Goal: Information Seeking & Learning: Learn about a topic

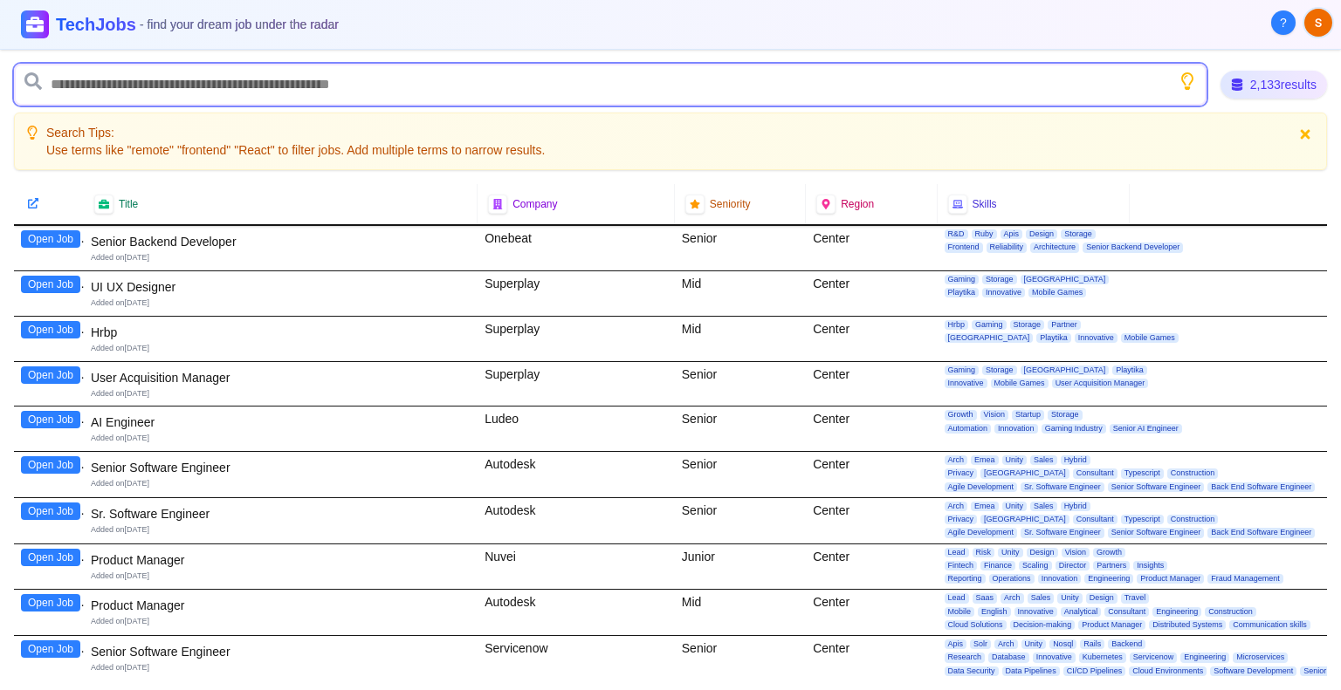
click at [285, 91] on input "text" at bounding box center [610, 85] width 1192 height 42
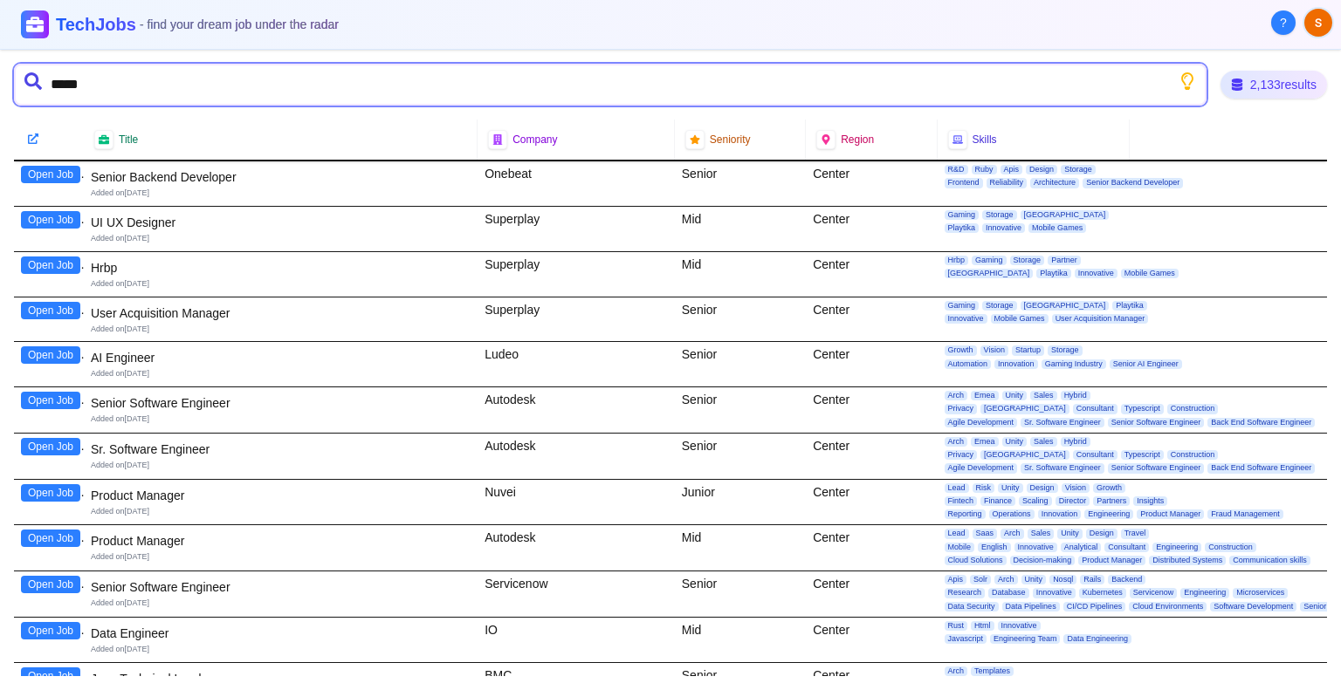
type input "******"
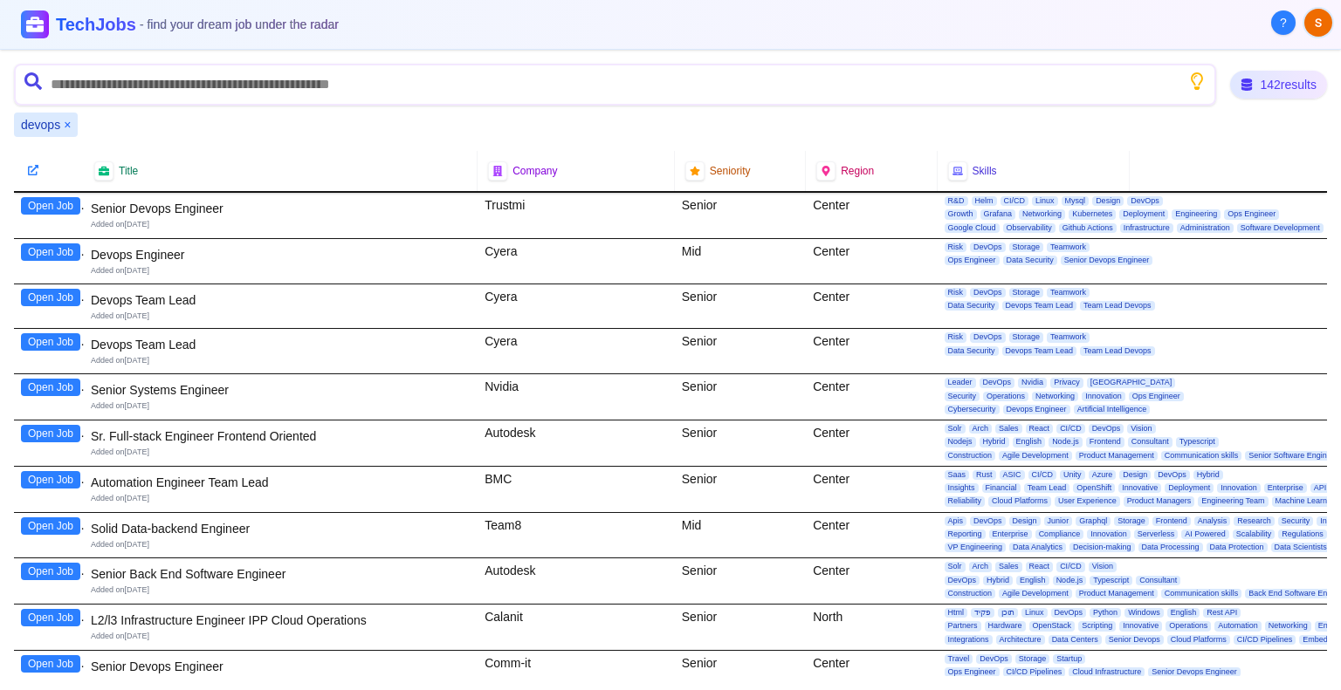
click at [45, 202] on button "Open Job" at bounding box center [50, 205] width 59 height 17
click at [31, 234] on div "View Again" at bounding box center [49, 215] width 70 height 45
click at [38, 251] on button "Open Job" at bounding box center [50, 252] width 59 height 17
click at [35, 290] on button "Open Job" at bounding box center [50, 297] width 59 height 17
click at [50, 333] on button "Open Job" at bounding box center [50, 341] width 59 height 17
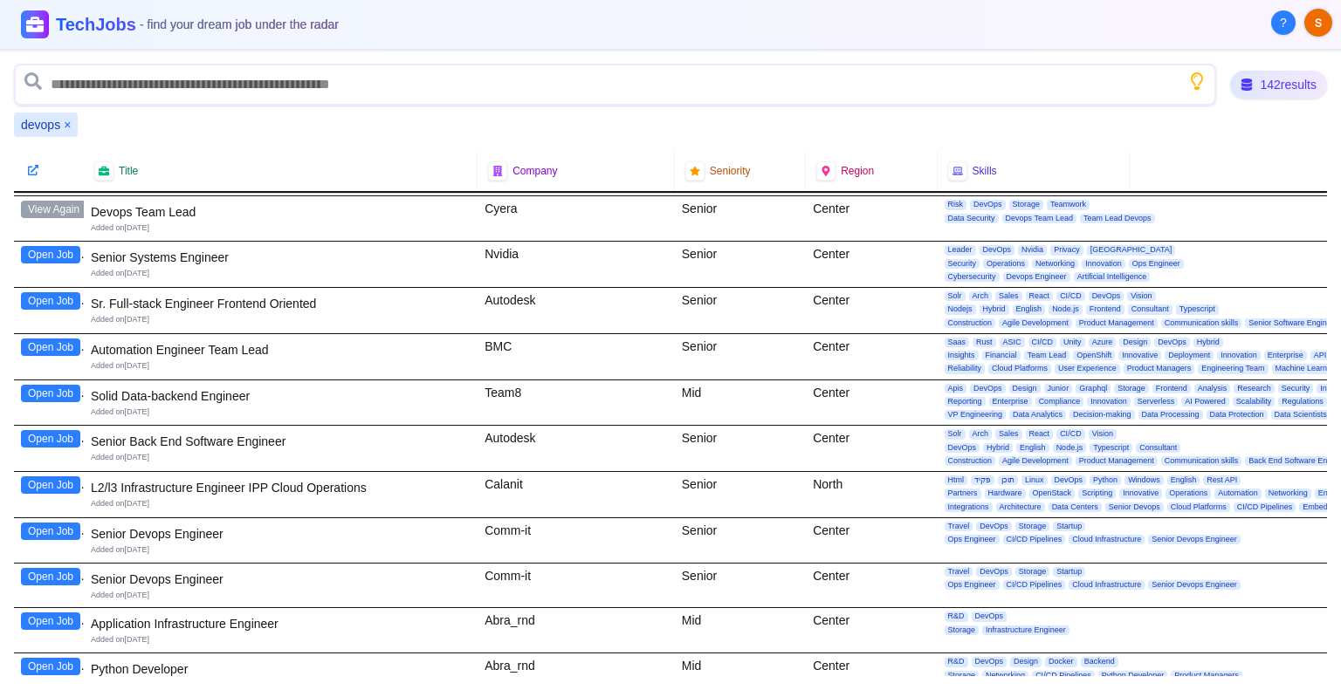
scroll to position [175, 0]
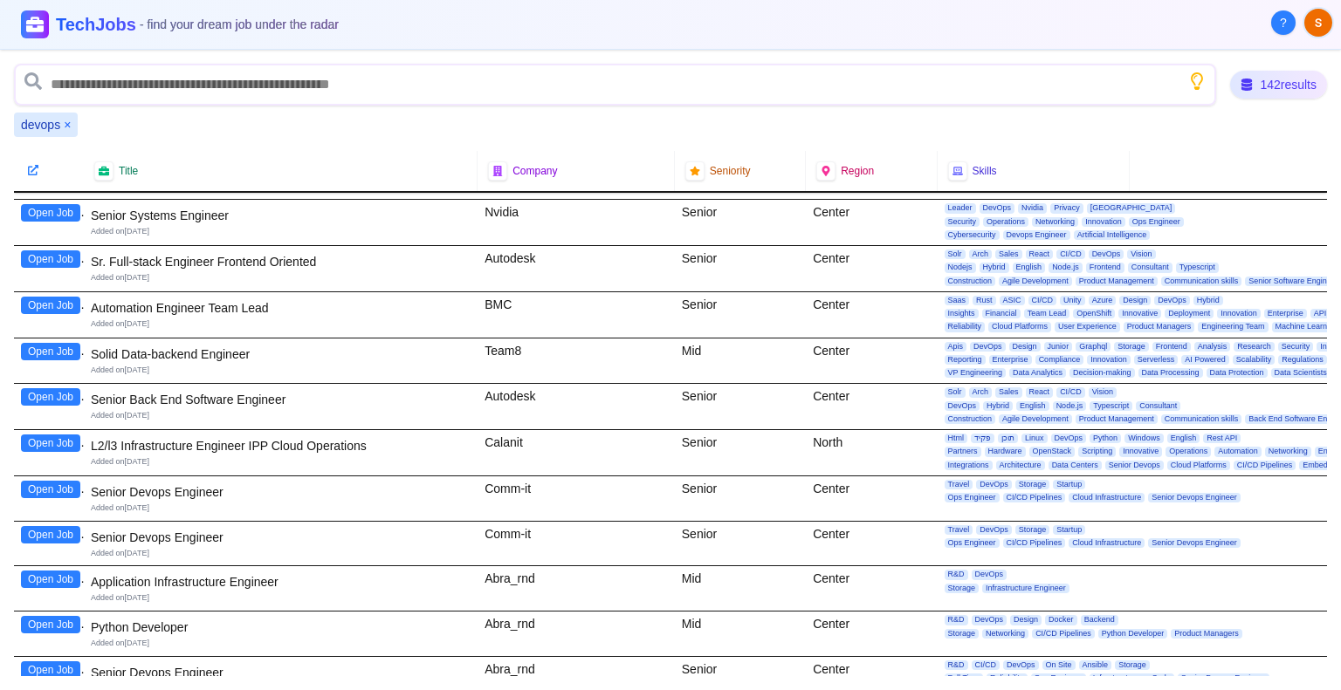
click at [51, 489] on button "Open Job" at bounding box center [50, 489] width 59 height 17
click at [31, 529] on button "Open Job" at bounding box center [50, 534] width 59 height 17
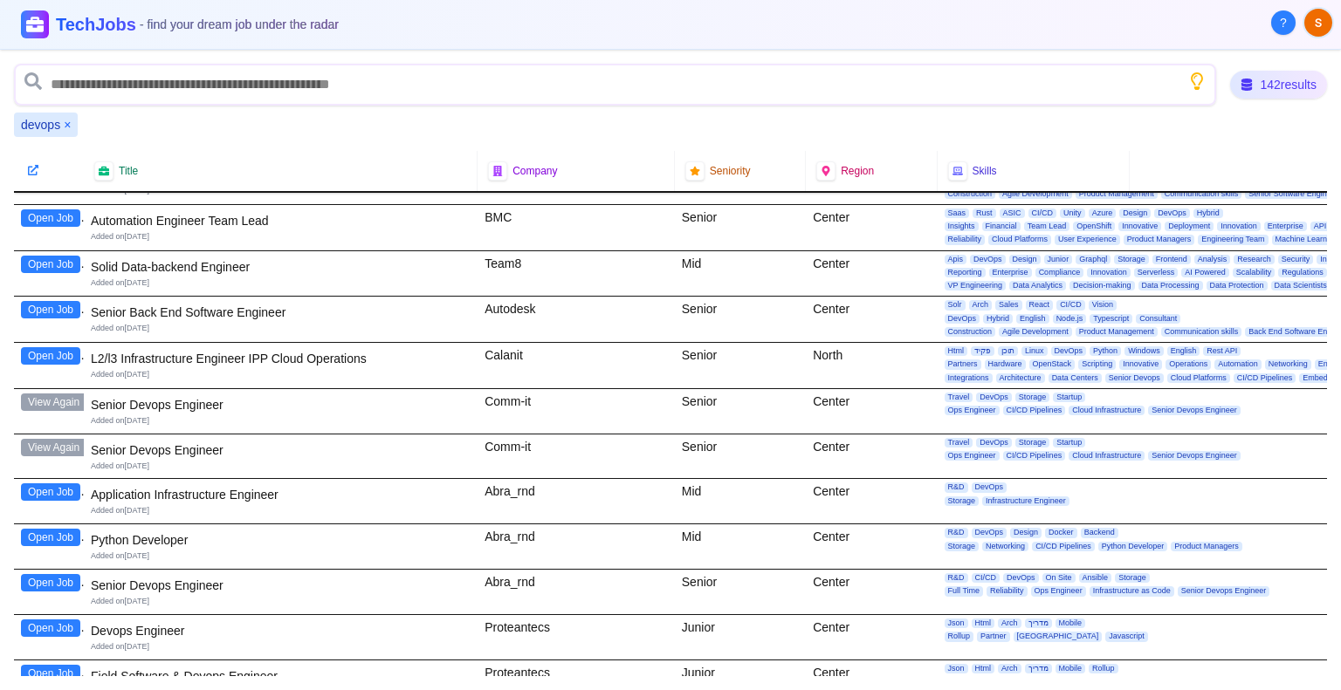
click at [57, 492] on button "Open Job" at bounding box center [50, 492] width 59 height 17
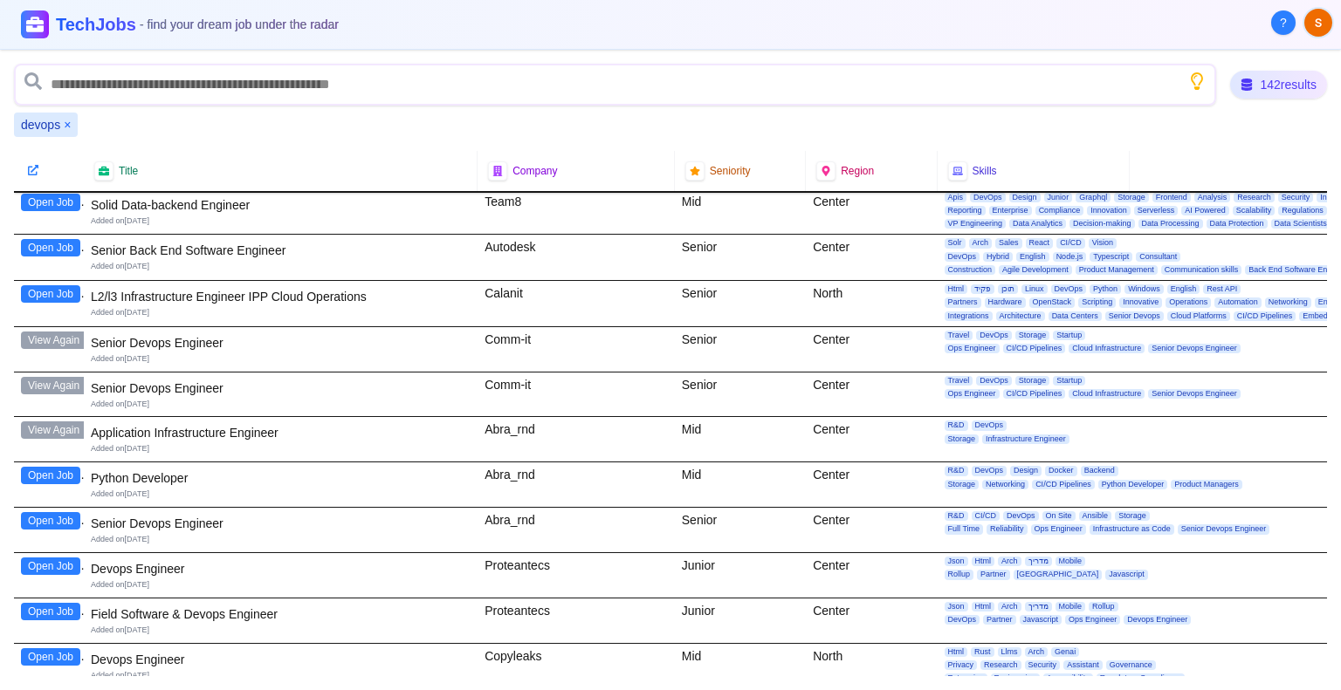
scroll to position [349, 0]
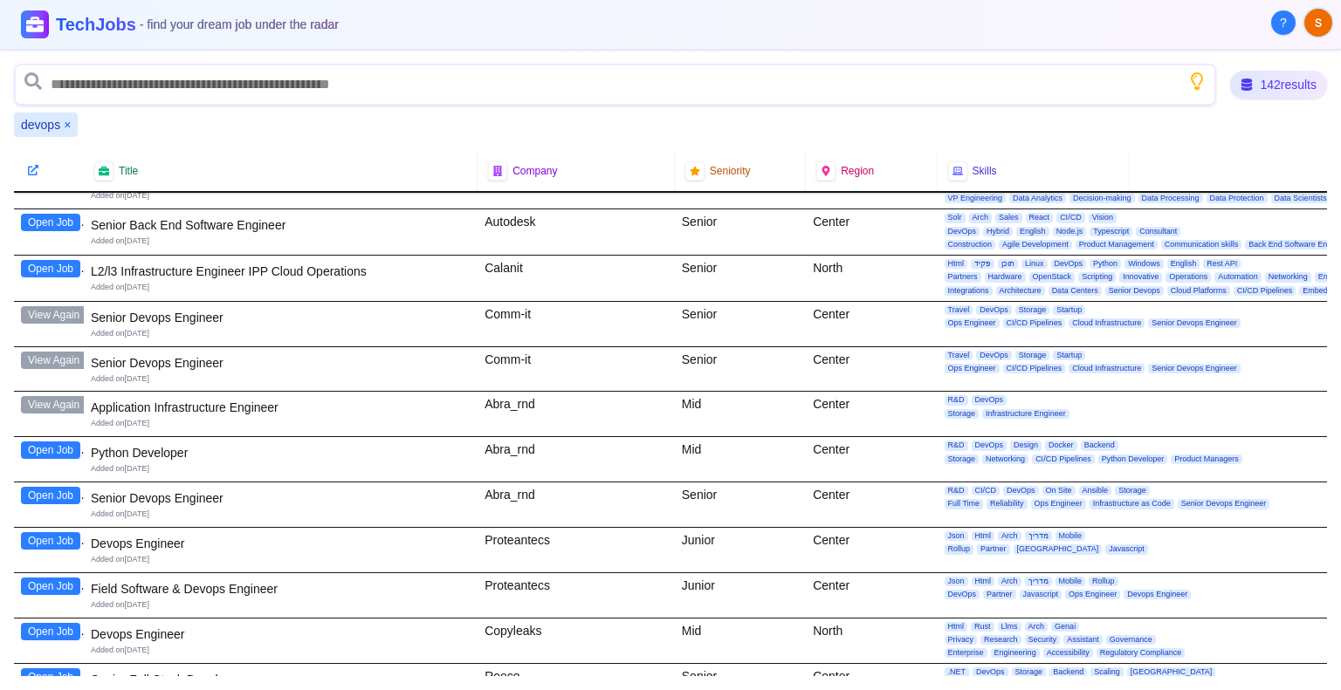
click at [56, 491] on button "Open Job" at bounding box center [50, 495] width 59 height 17
click at [55, 538] on button "Open Job" at bounding box center [50, 540] width 59 height 17
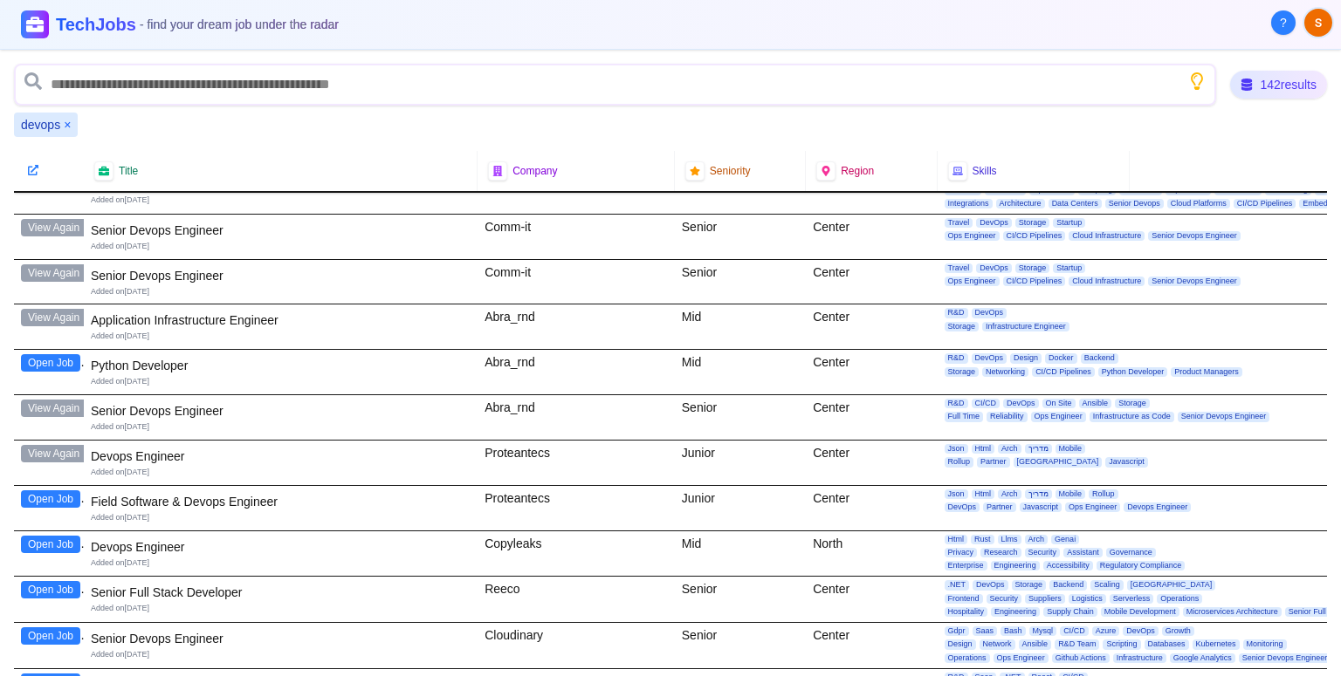
click at [49, 544] on button "Open Job" at bounding box center [50, 544] width 59 height 17
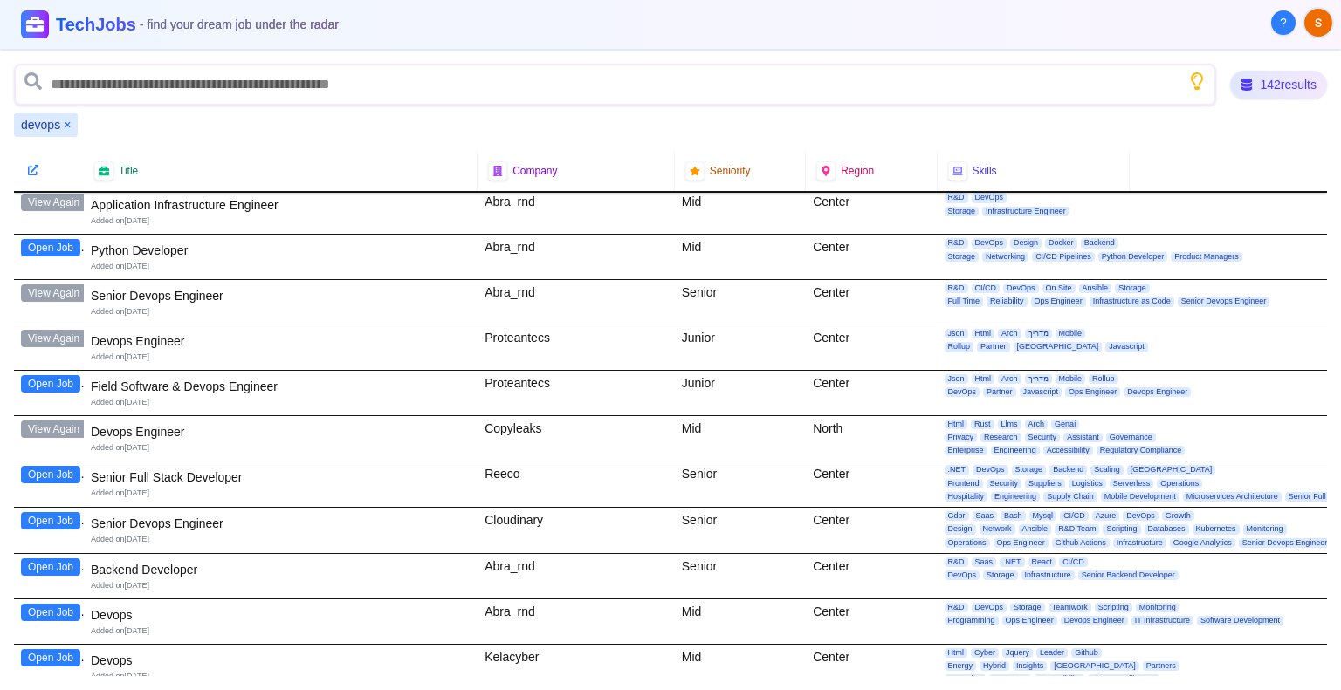
scroll to position [611, 0]
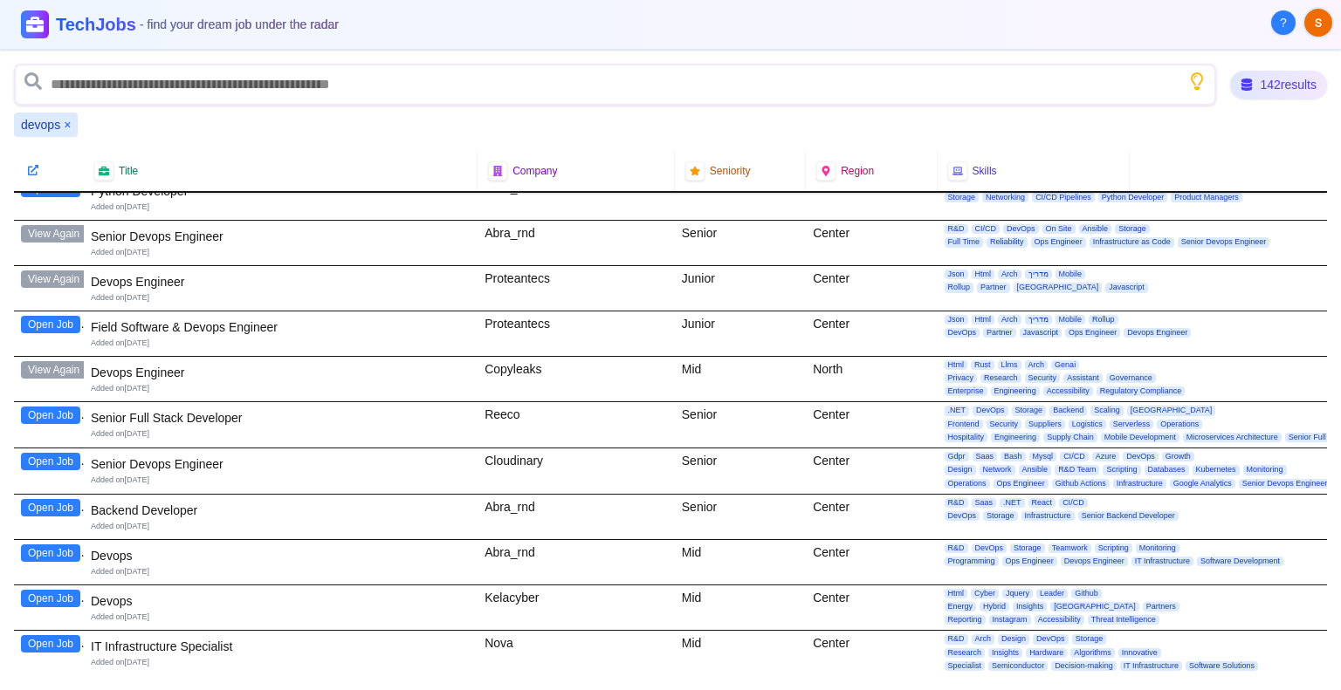
click at [45, 456] on button "Open Job" at bounding box center [50, 461] width 59 height 17
click at [63, 548] on button "Open Job" at bounding box center [50, 553] width 59 height 17
click at [39, 596] on button "Open Job" at bounding box center [50, 598] width 59 height 17
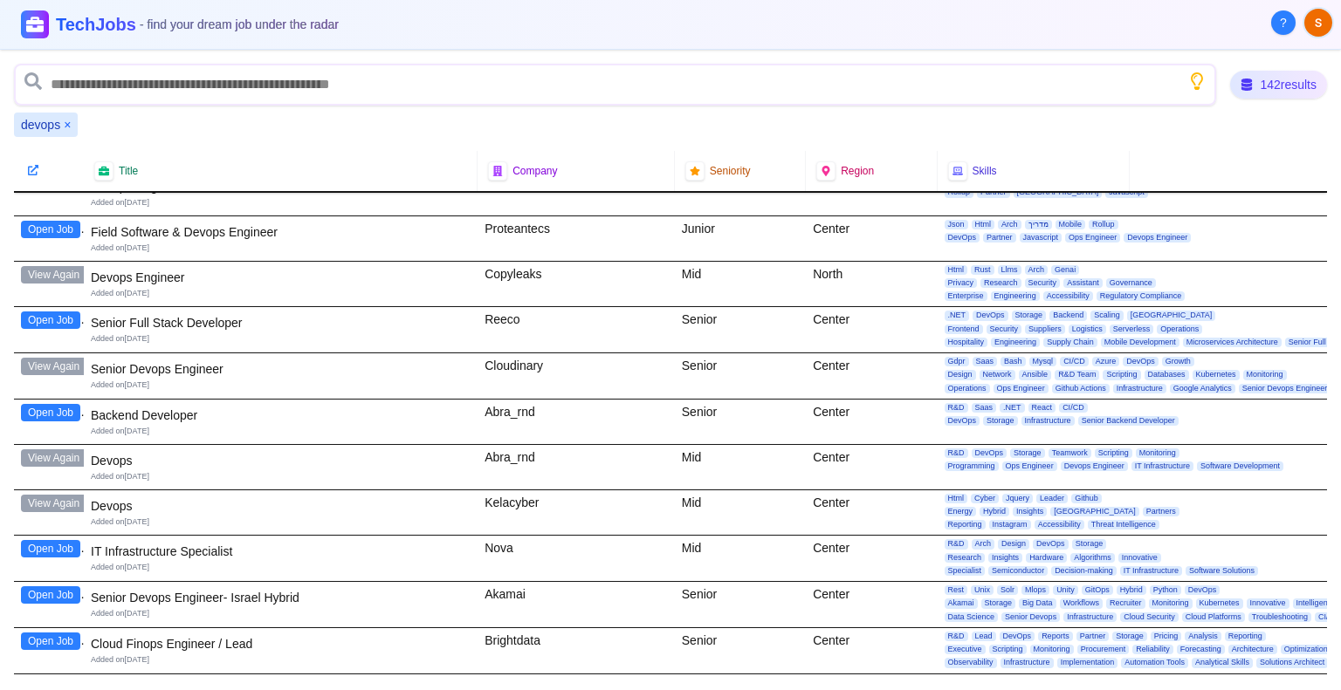
scroll to position [786, 0]
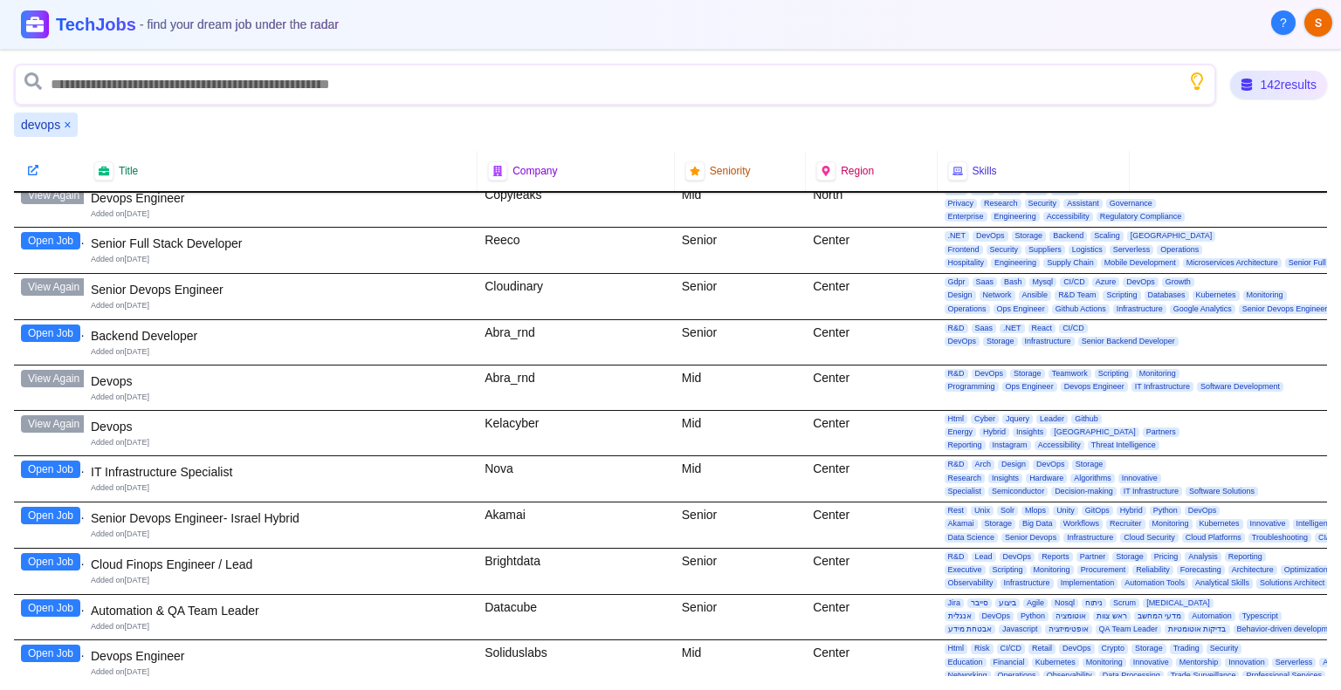
click at [59, 512] on button "Open Job" at bounding box center [50, 515] width 59 height 17
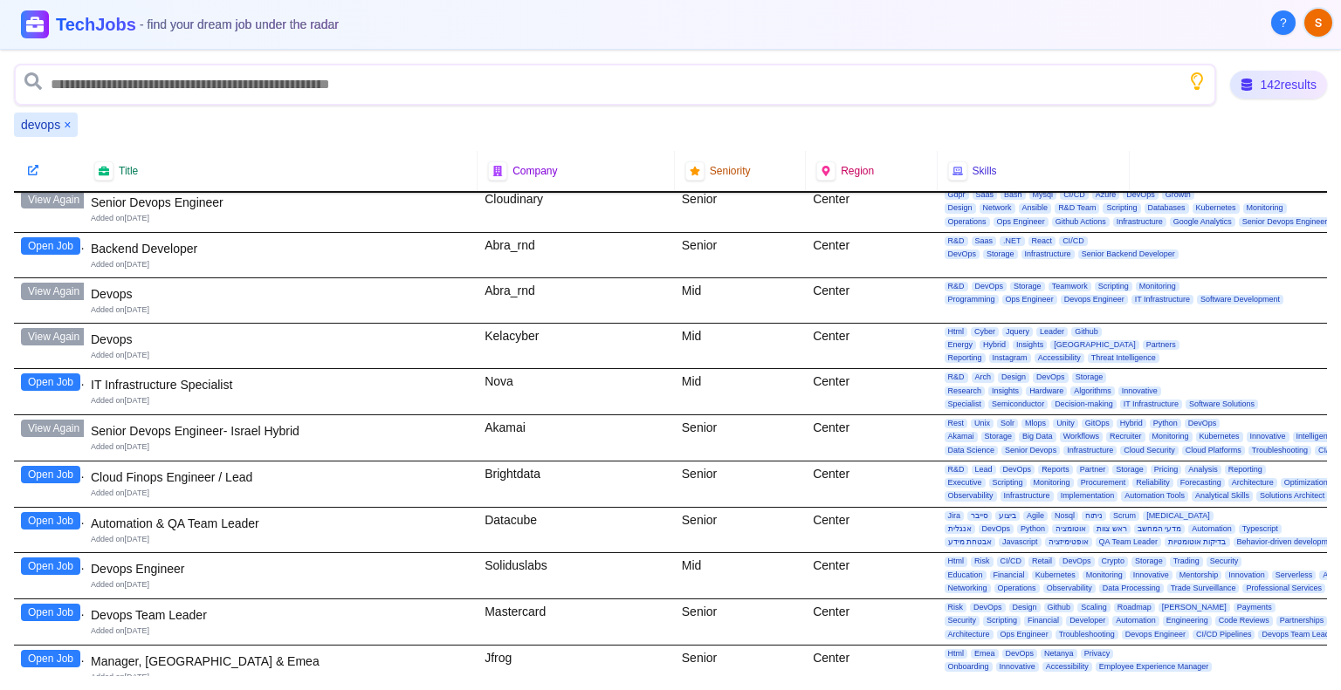
click at [47, 561] on button "Open Job" at bounding box center [50, 566] width 59 height 17
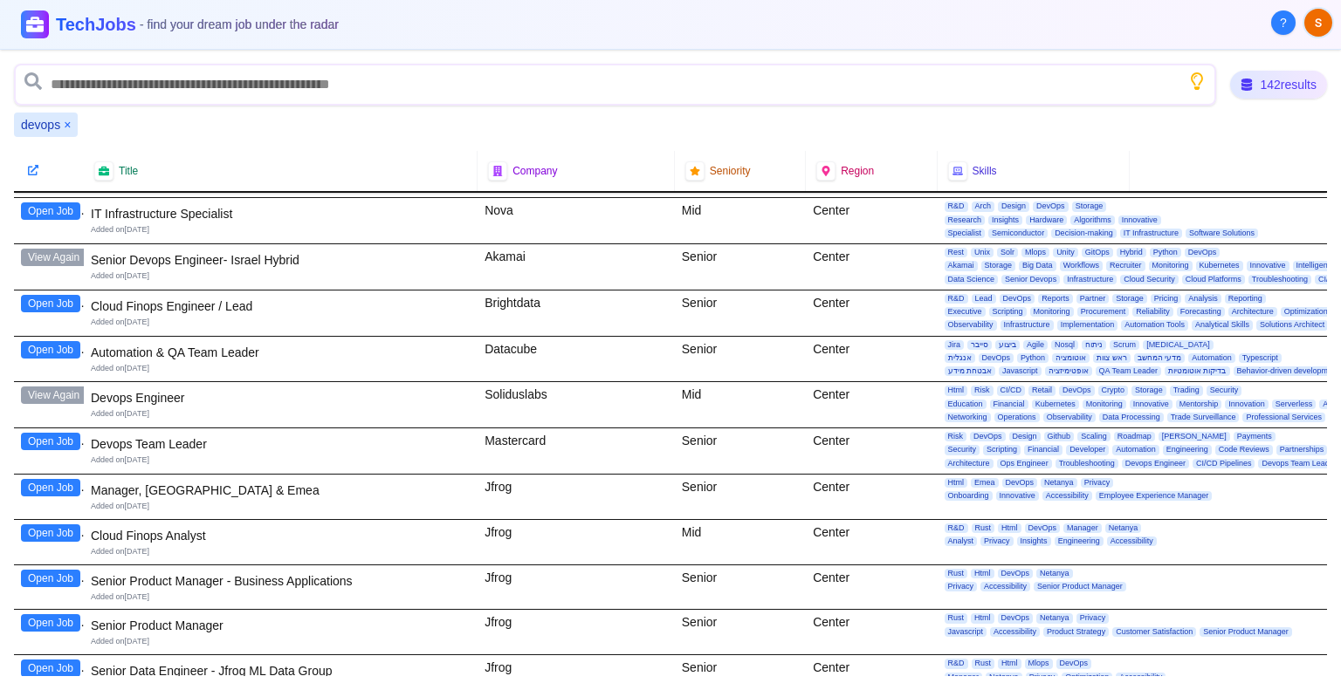
scroll to position [1047, 0]
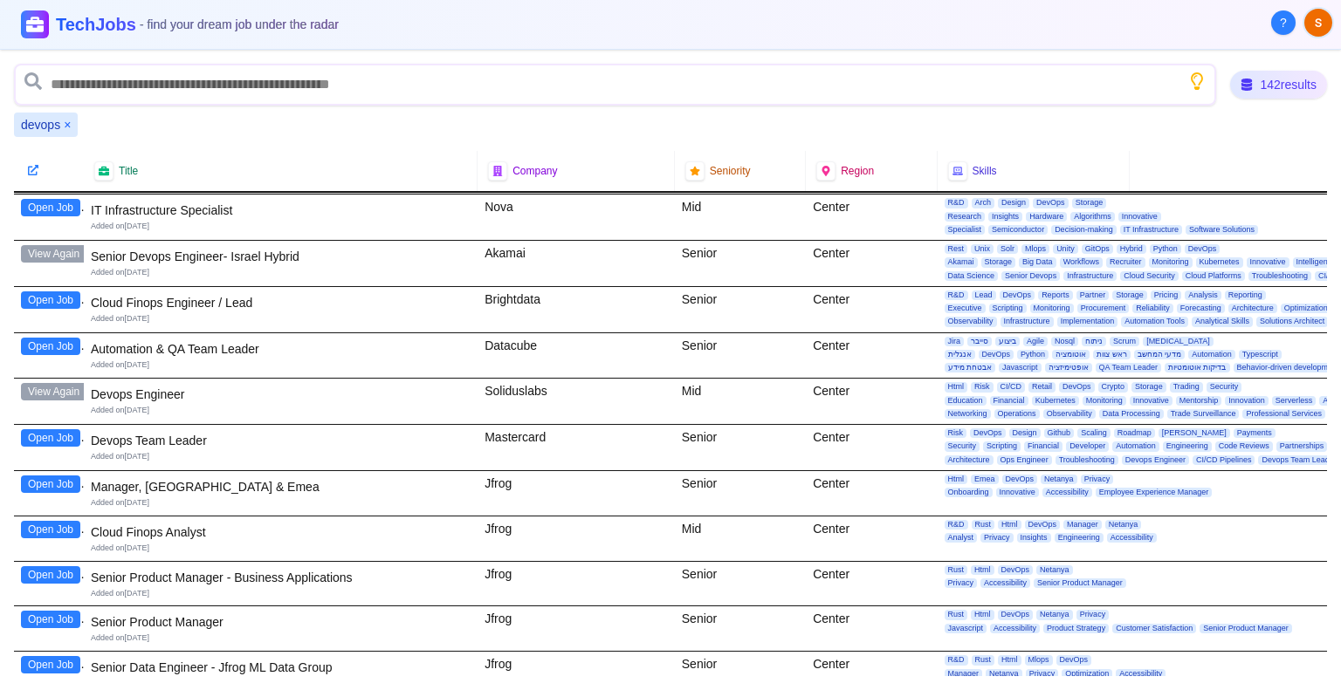
click at [70, 429] on button "Open Job" at bounding box center [50, 437] width 59 height 17
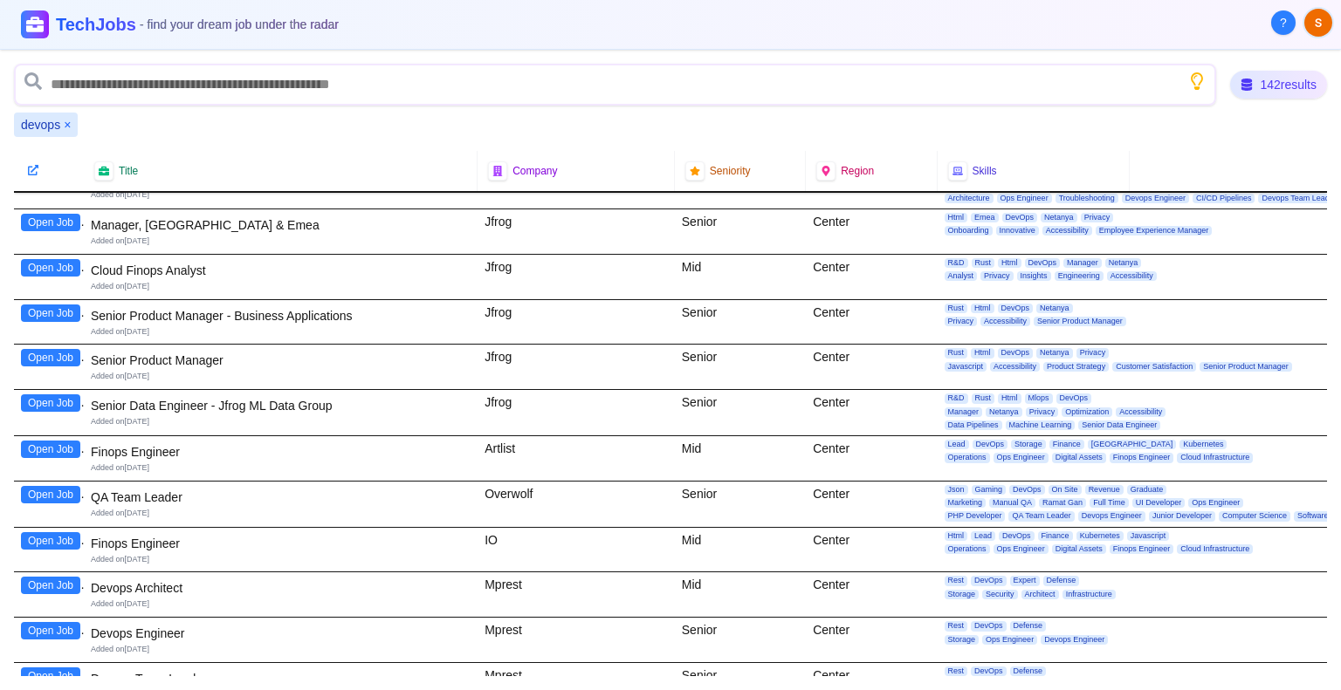
scroll to position [1396, 0]
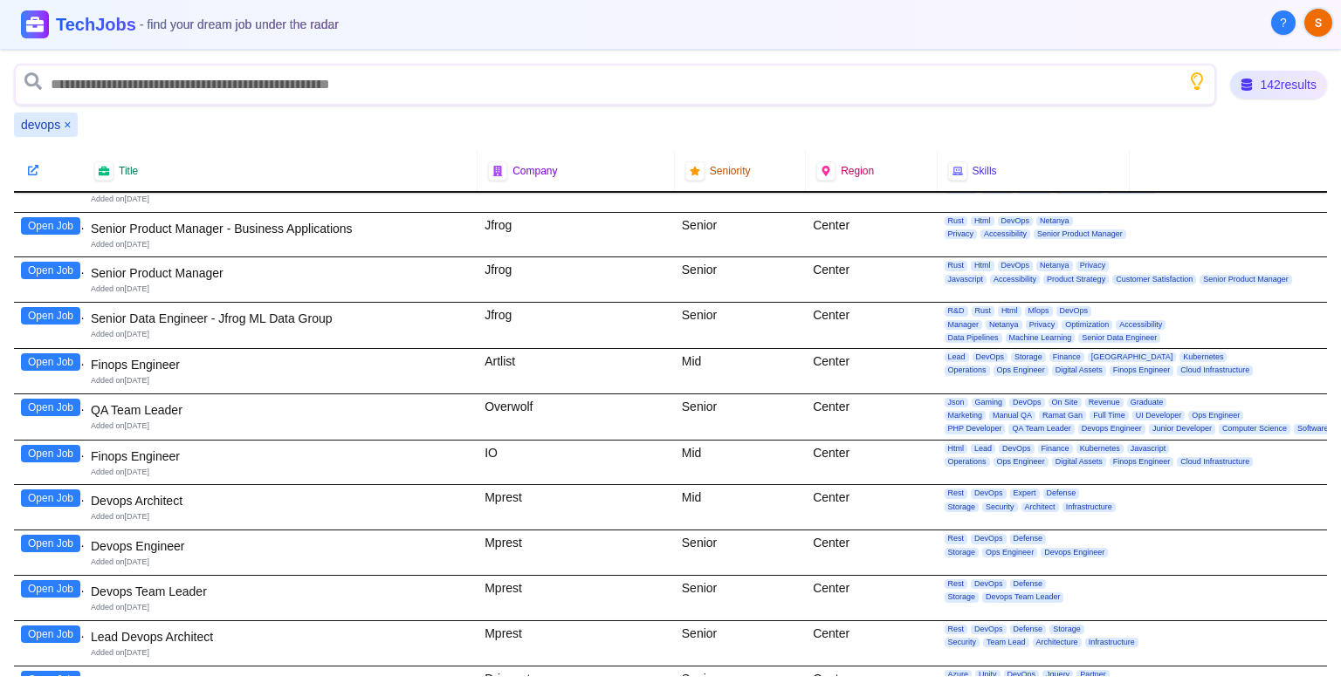
click at [71, 490] on button "Open Job" at bounding box center [50, 498] width 59 height 17
click at [66, 537] on button "Open Job" at bounding box center [50, 543] width 59 height 17
click at [38, 580] on button "Open Job" at bounding box center [50, 588] width 59 height 17
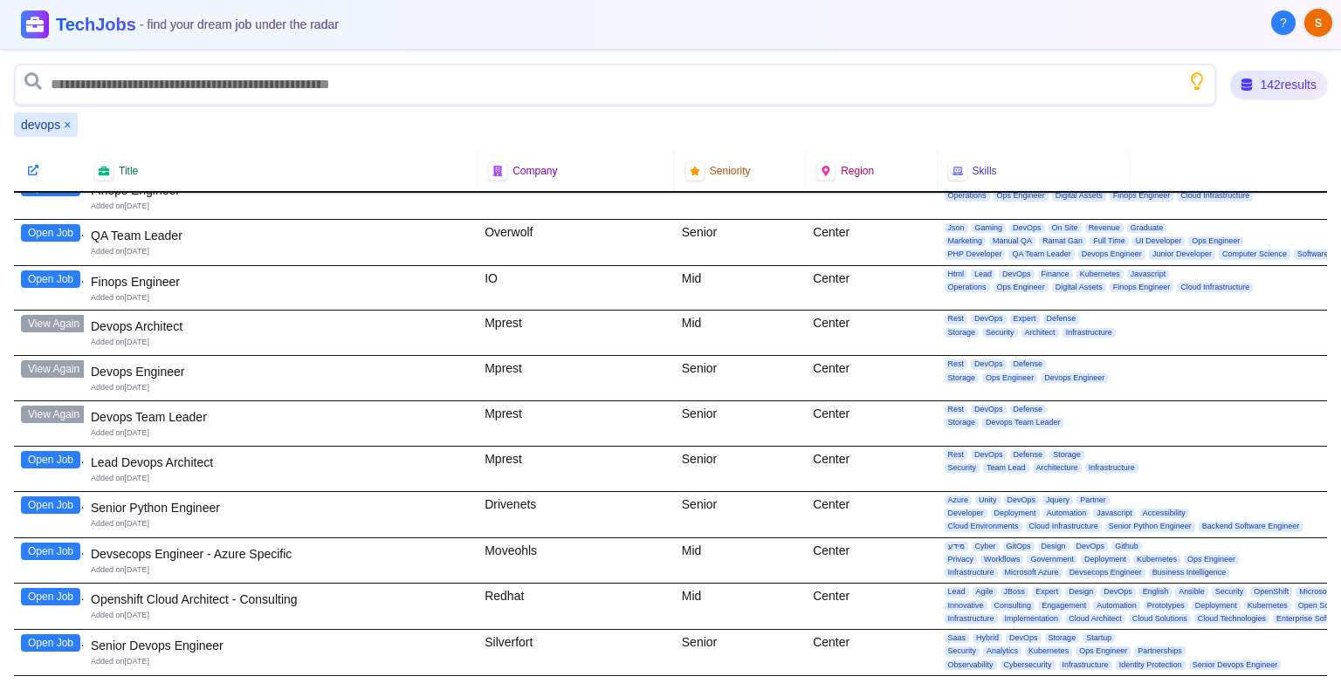
click at [43, 456] on button "Open Job" at bounding box center [50, 459] width 59 height 17
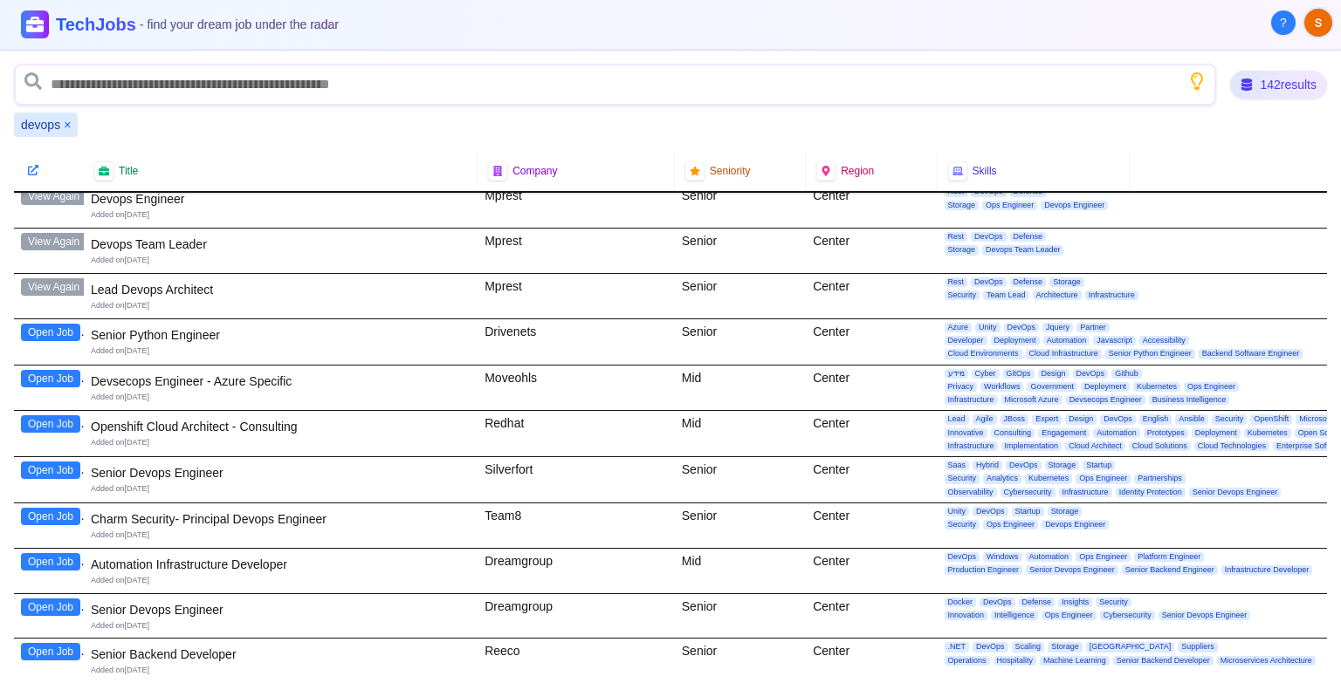
scroll to position [1746, 0]
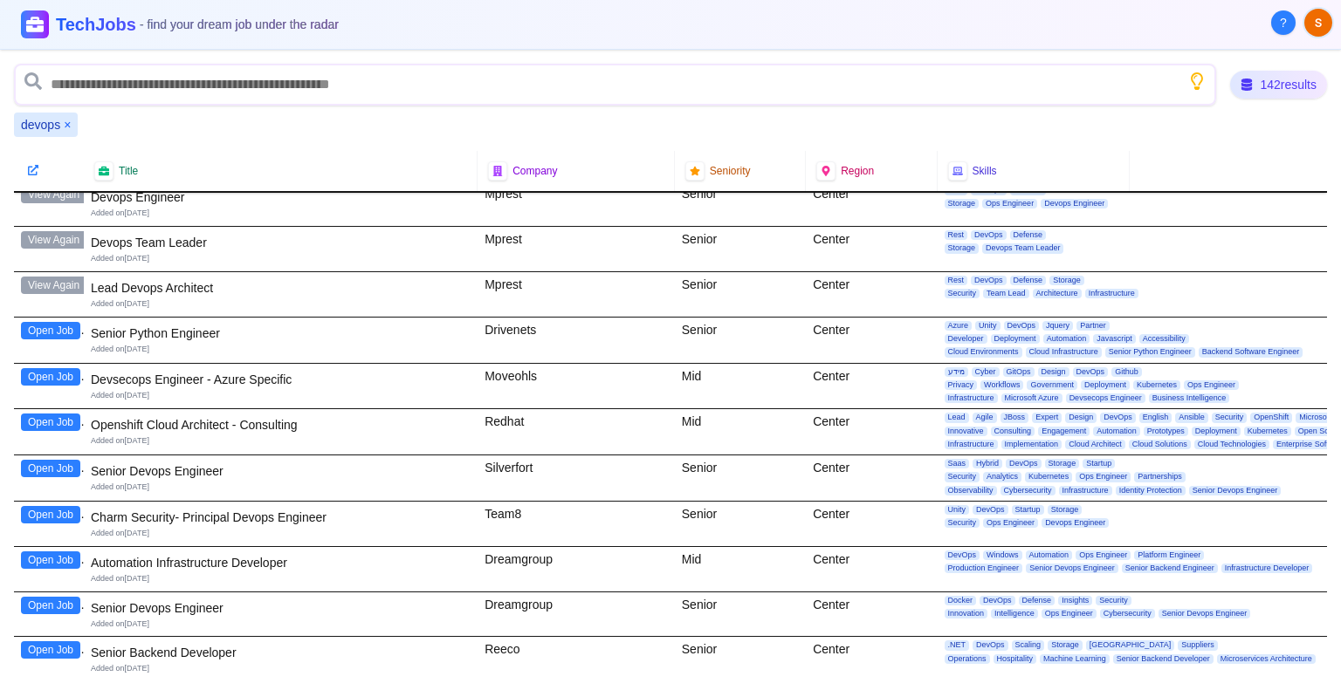
click at [55, 414] on button "Open Job" at bounding box center [50, 422] width 59 height 17
click at [58, 464] on button "Open Job" at bounding box center [50, 468] width 59 height 17
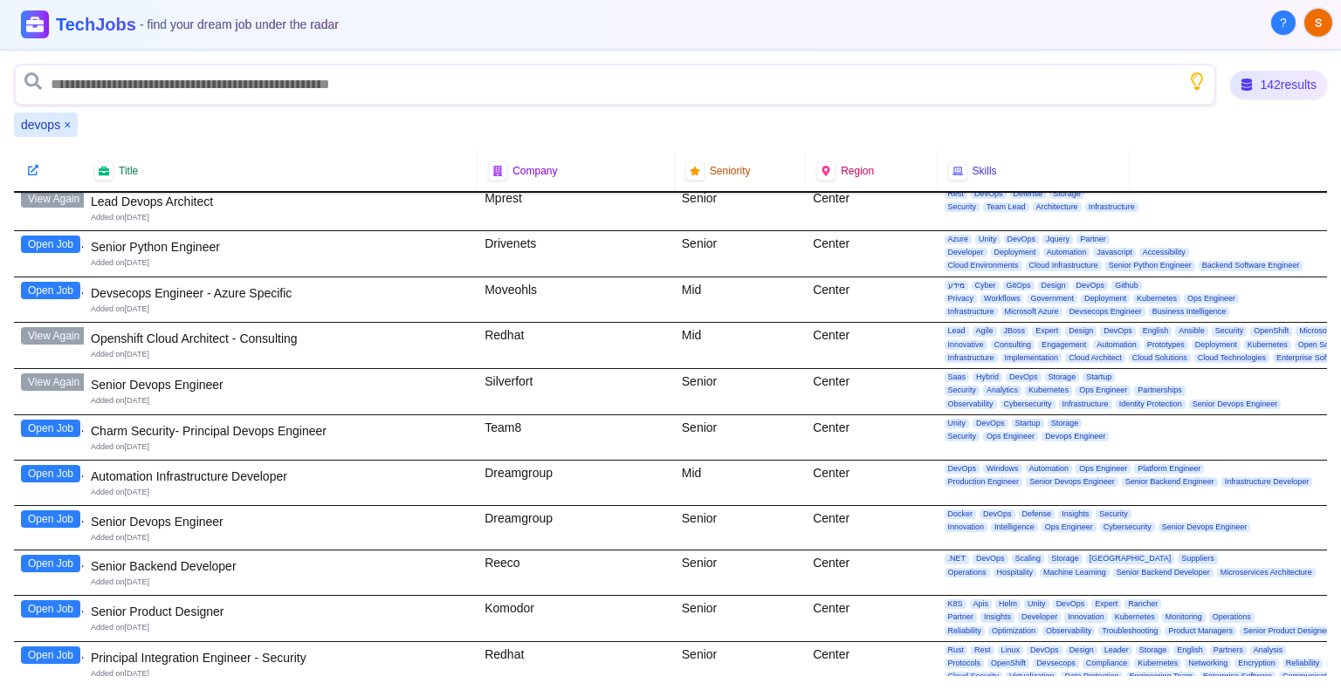
scroll to position [1833, 0]
click at [63, 510] on button "Open Job" at bounding box center [50, 518] width 59 height 17
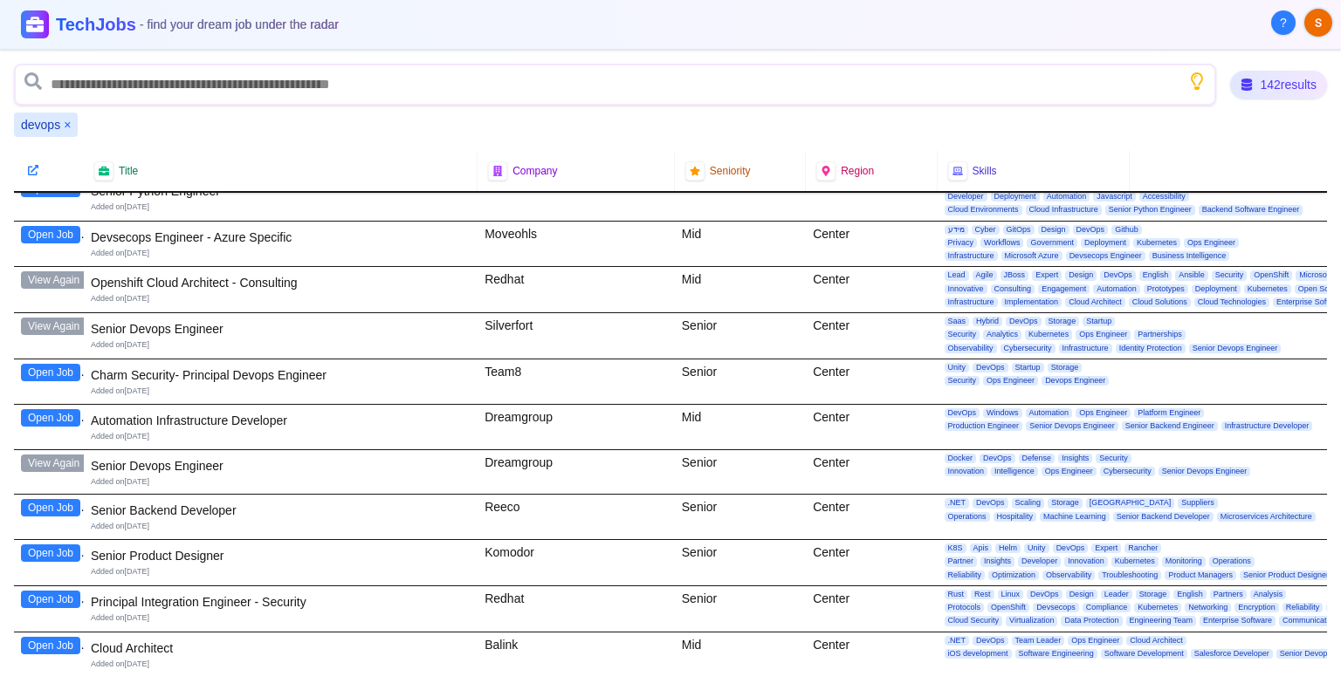
scroll to position [2007, 0]
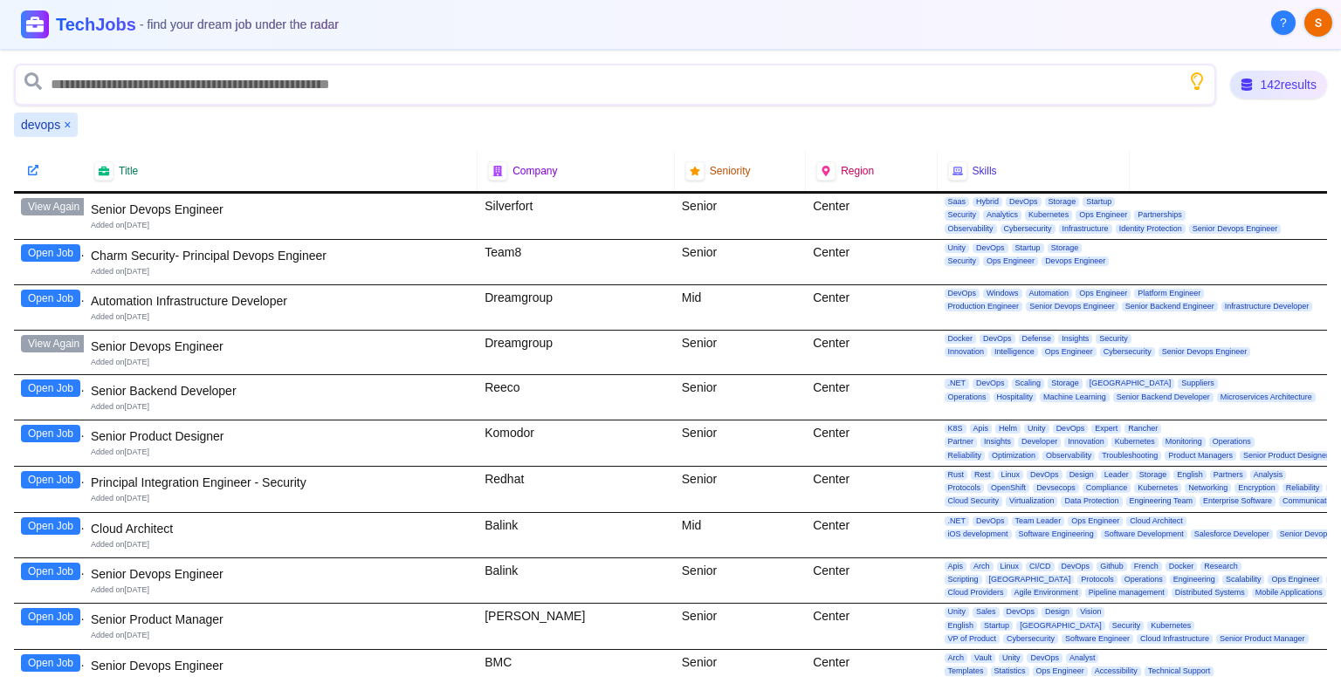
click at [49, 518] on button "Open Job" at bounding box center [50, 526] width 59 height 17
click at [49, 563] on button "Open Job" at bounding box center [50, 571] width 59 height 17
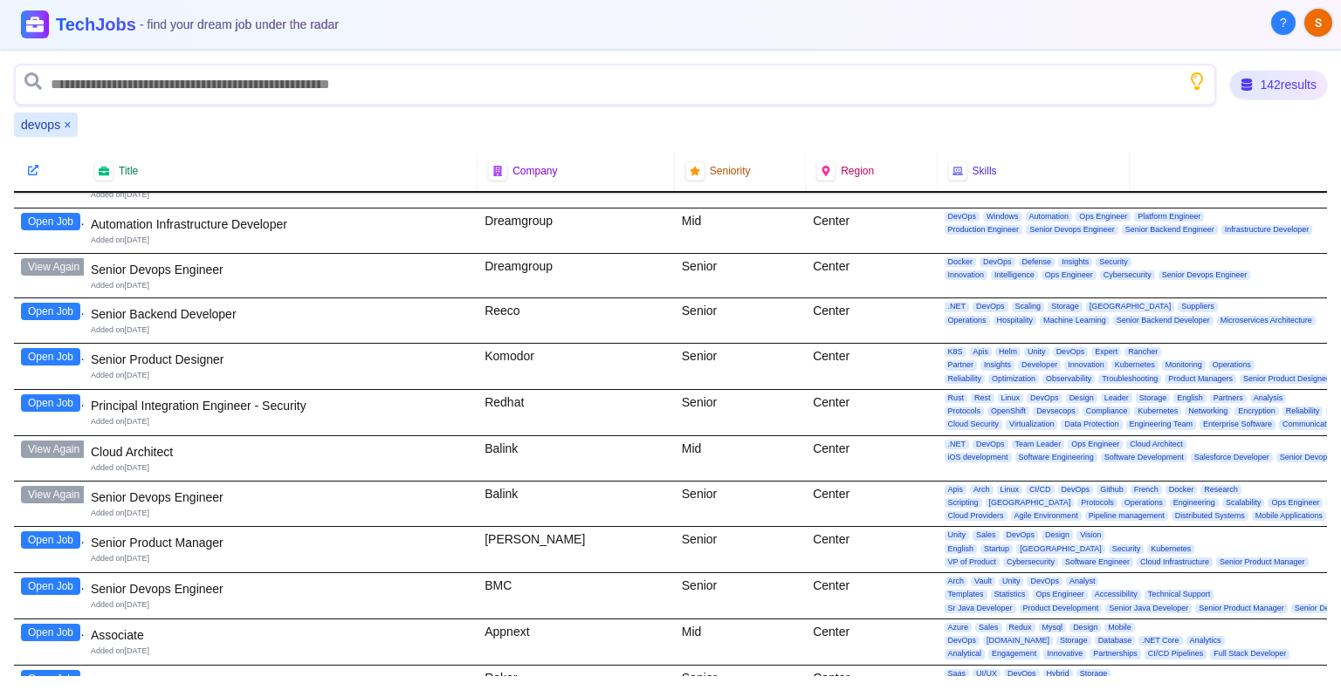
scroll to position [2182, 0]
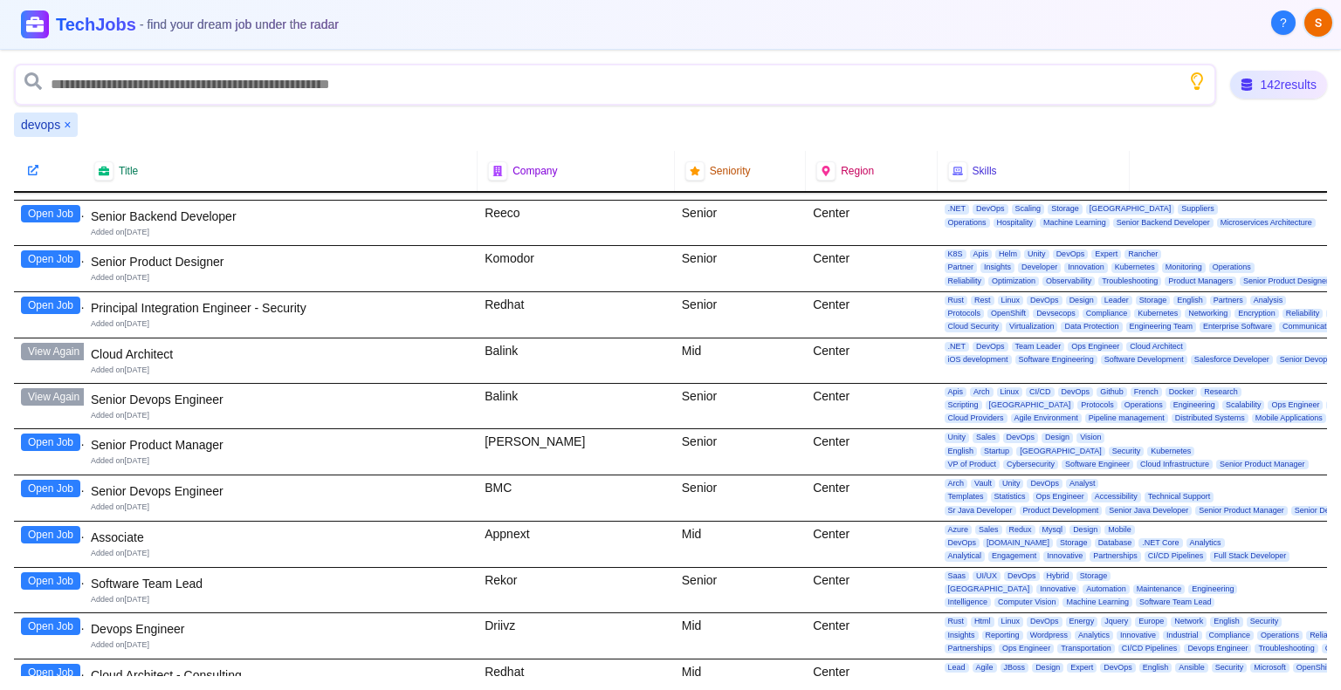
click at [49, 480] on button "Open Job" at bounding box center [50, 488] width 59 height 17
click at [47, 618] on button "Open Job" at bounding box center [50, 626] width 59 height 17
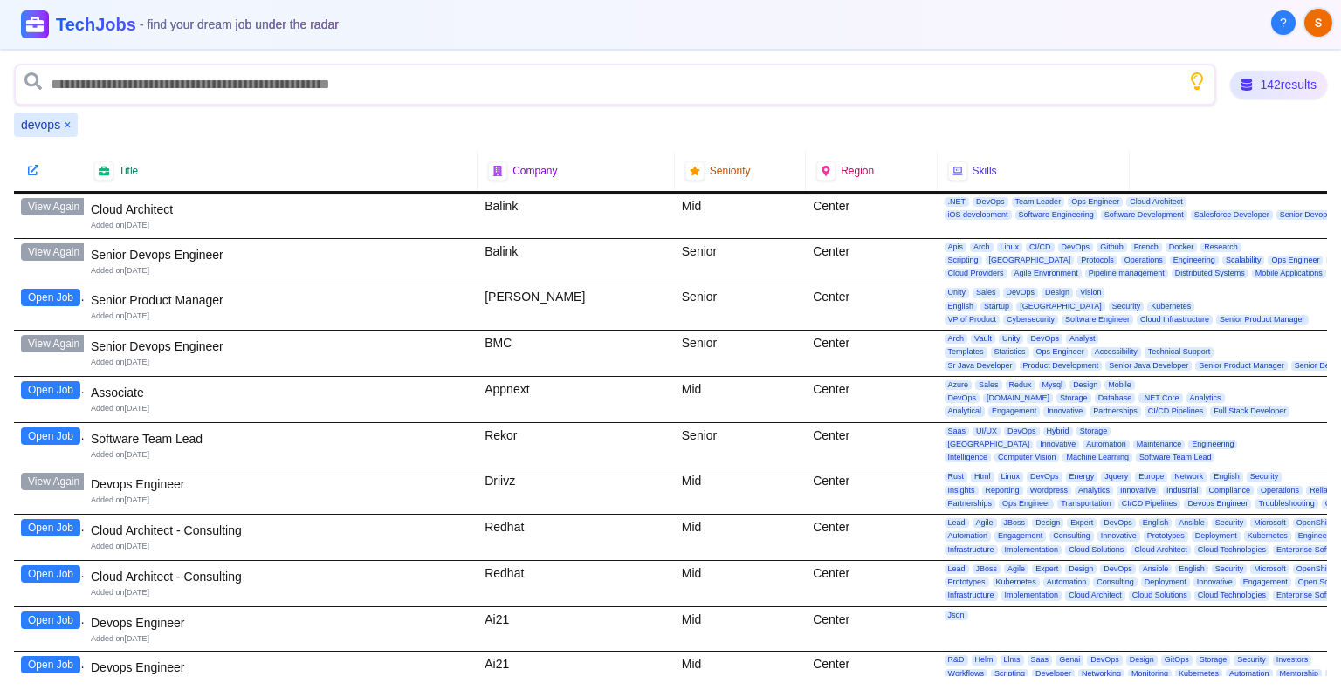
scroll to position [2357, 0]
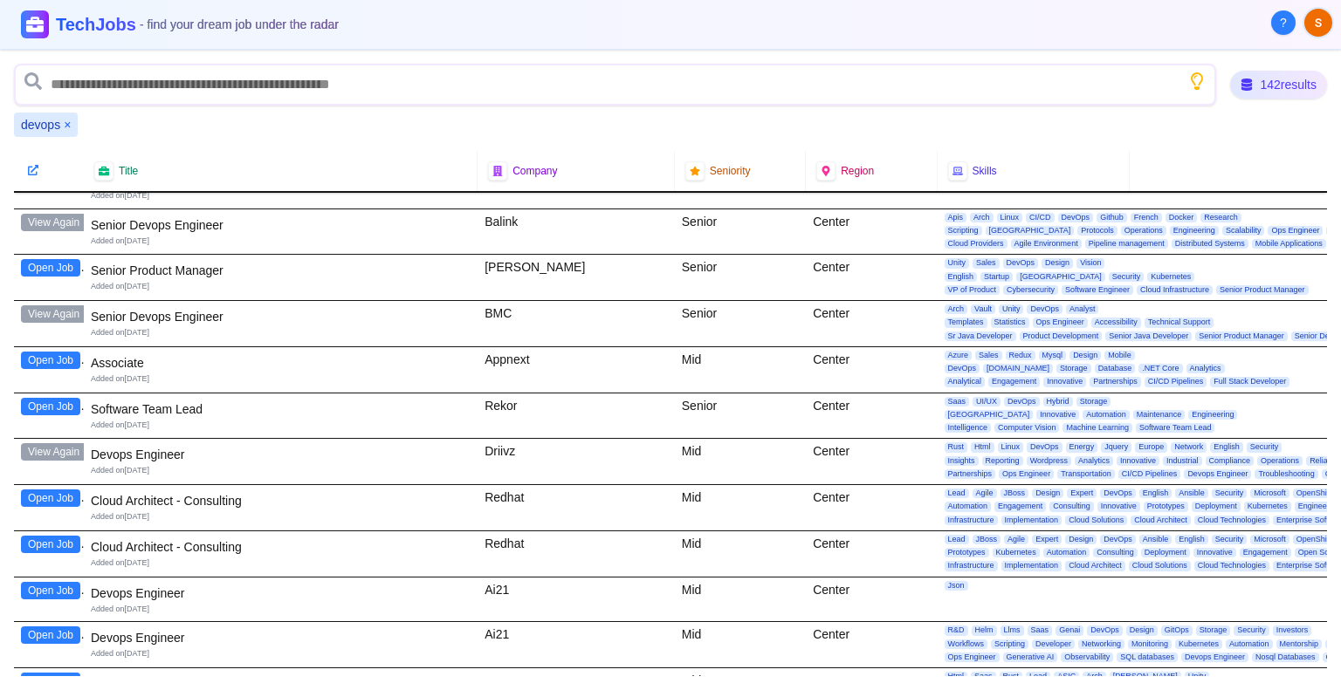
click at [28, 490] on button "Open Job" at bounding box center [50, 498] width 59 height 17
click at [51, 536] on button "Open Job" at bounding box center [50, 544] width 59 height 17
click at [46, 582] on button "Open Job" at bounding box center [50, 590] width 59 height 17
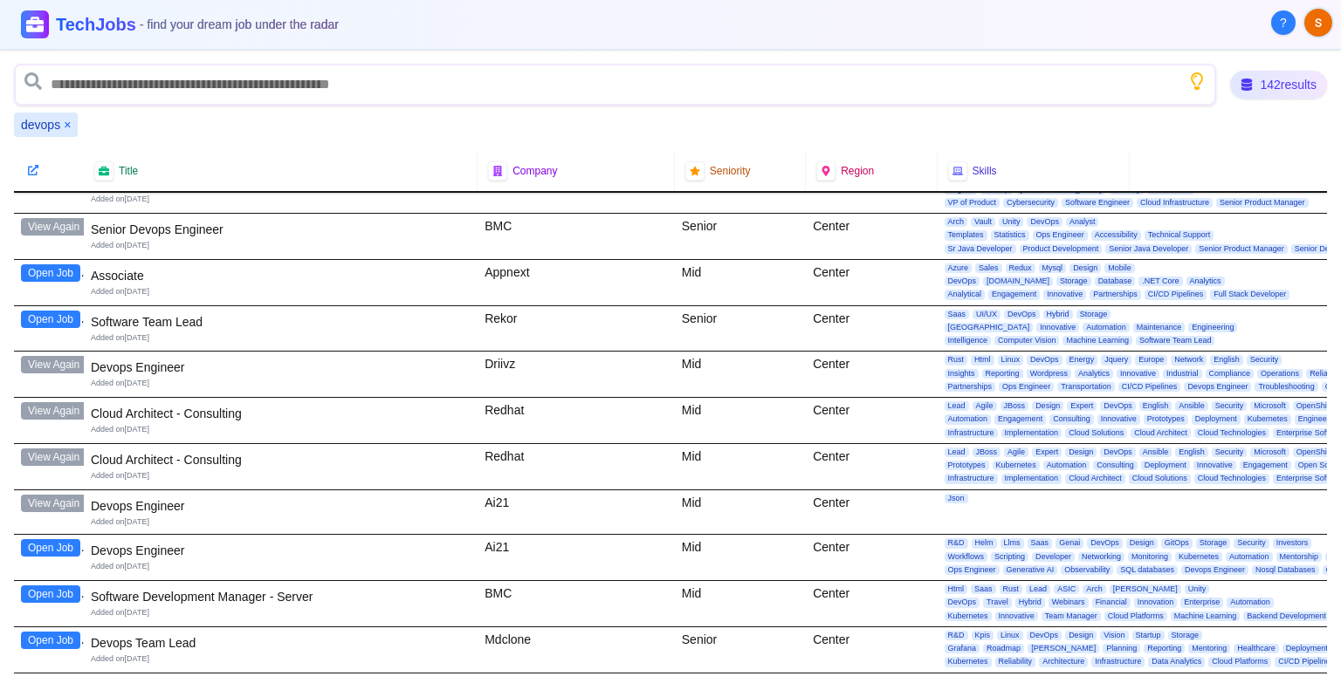
scroll to position [2531, 0]
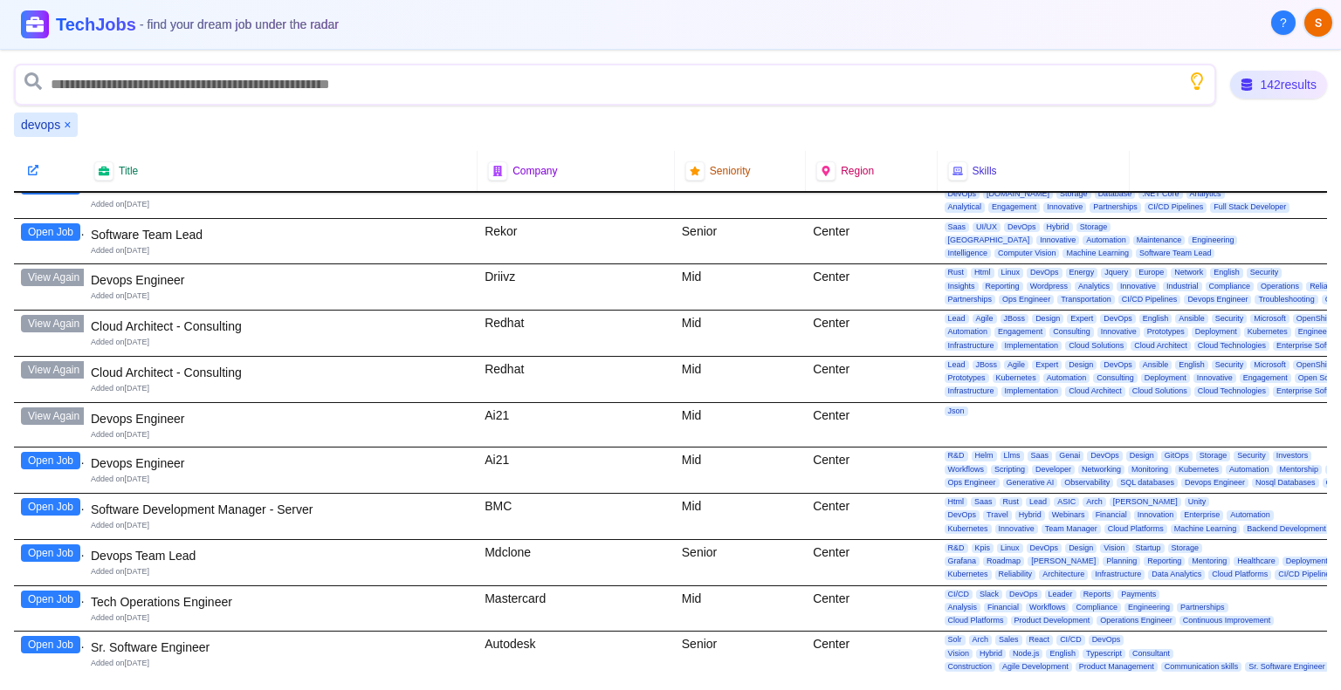
click at [51, 452] on button "Open Job" at bounding box center [50, 460] width 59 height 17
click at [60, 545] on button "Open Job" at bounding box center [50, 553] width 59 height 17
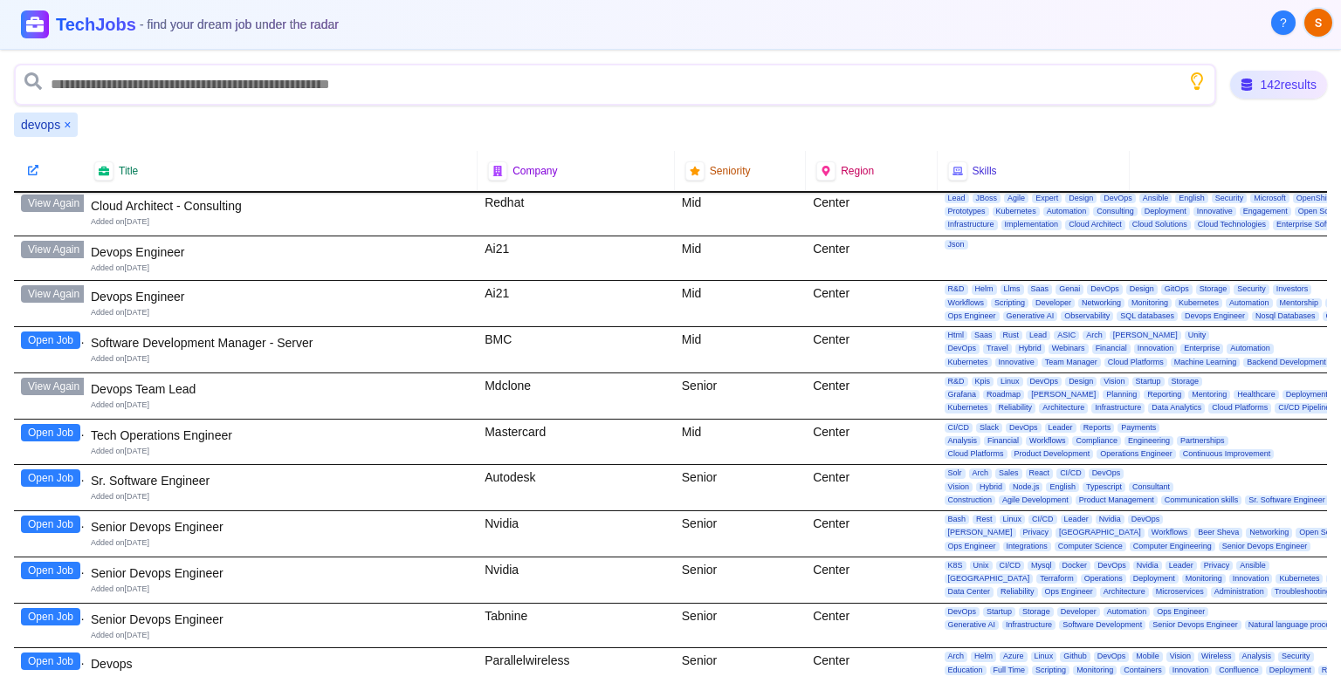
scroll to position [2706, 0]
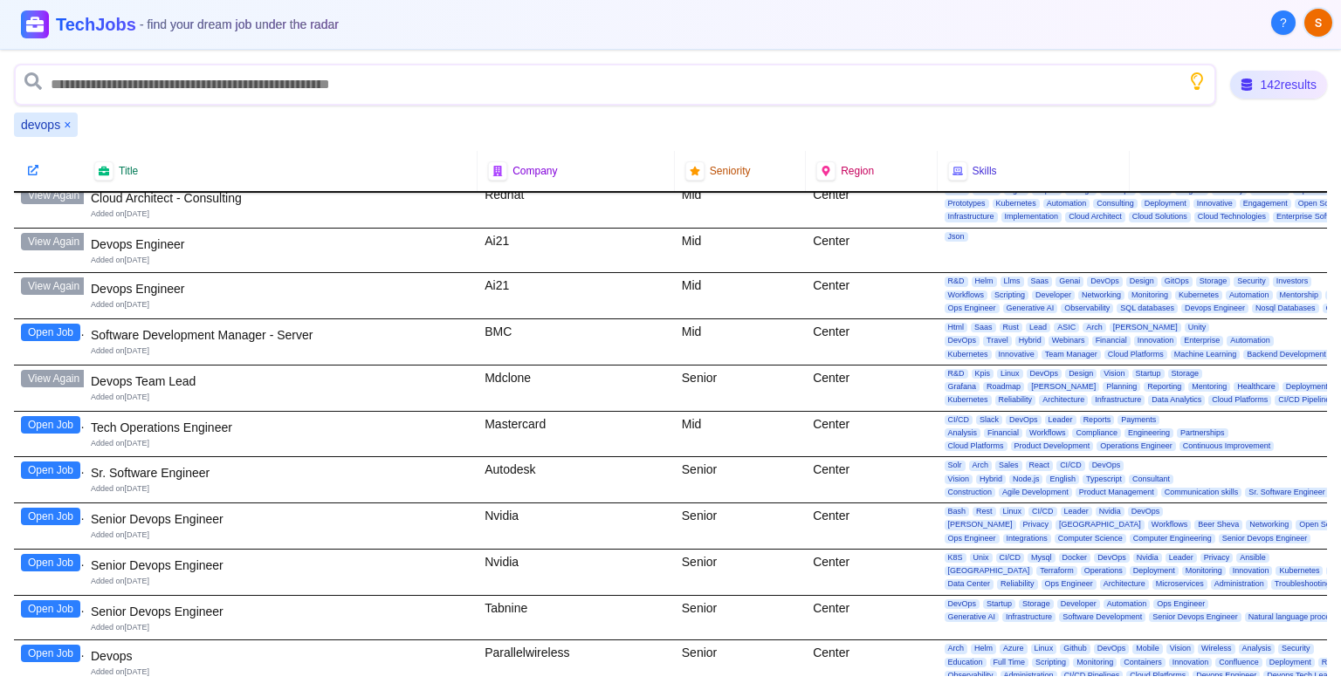
click at [58, 508] on button "Open Job" at bounding box center [50, 516] width 59 height 17
click at [58, 554] on button "Open Job" at bounding box center [50, 562] width 59 height 17
click at [29, 600] on button "Open Job" at bounding box center [50, 608] width 59 height 17
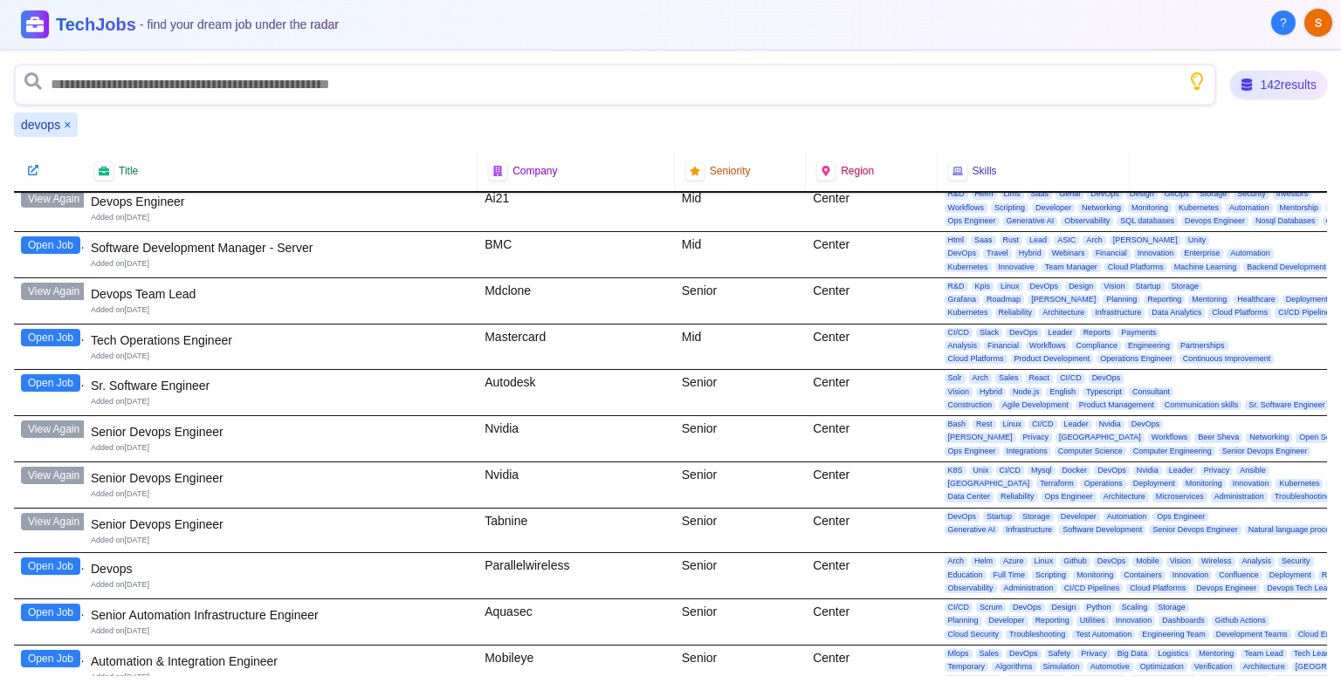
click at [65, 558] on button "Open Job" at bounding box center [50, 566] width 59 height 17
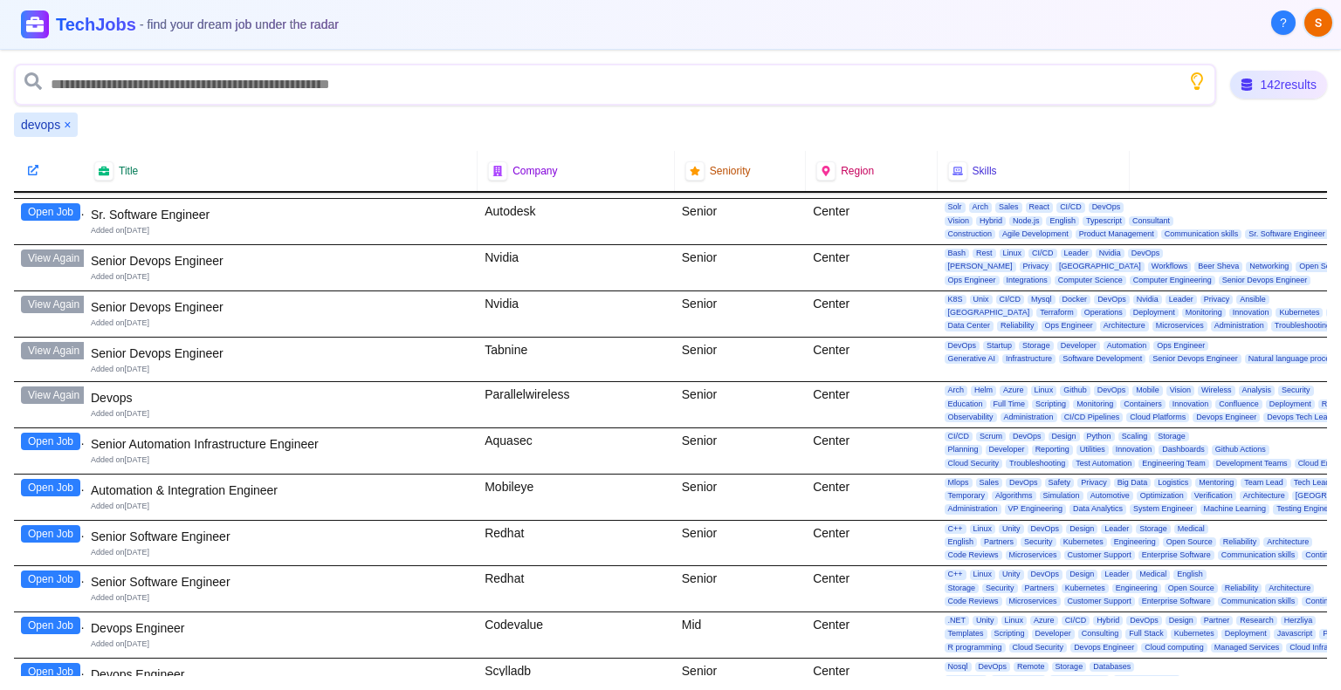
scroll to position [2967, 0]
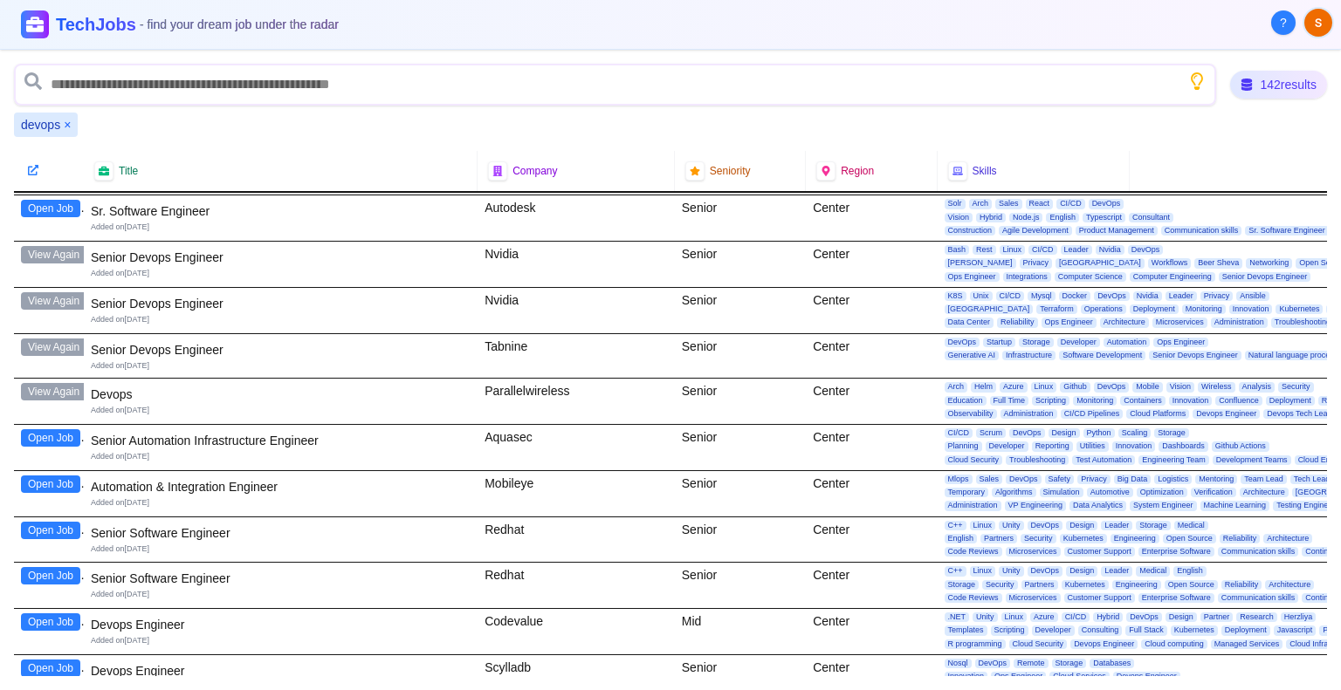
click at [68, 425] on div "Open Job" at bounding box center [49, 447] width 70 height 45
click at [65, 429] on button "Open Job" at bounding box center [50, 437] width 59 height 17
click at [63, 476] on button "Open Job" at bounding box center [50, 484] width 59 height 17
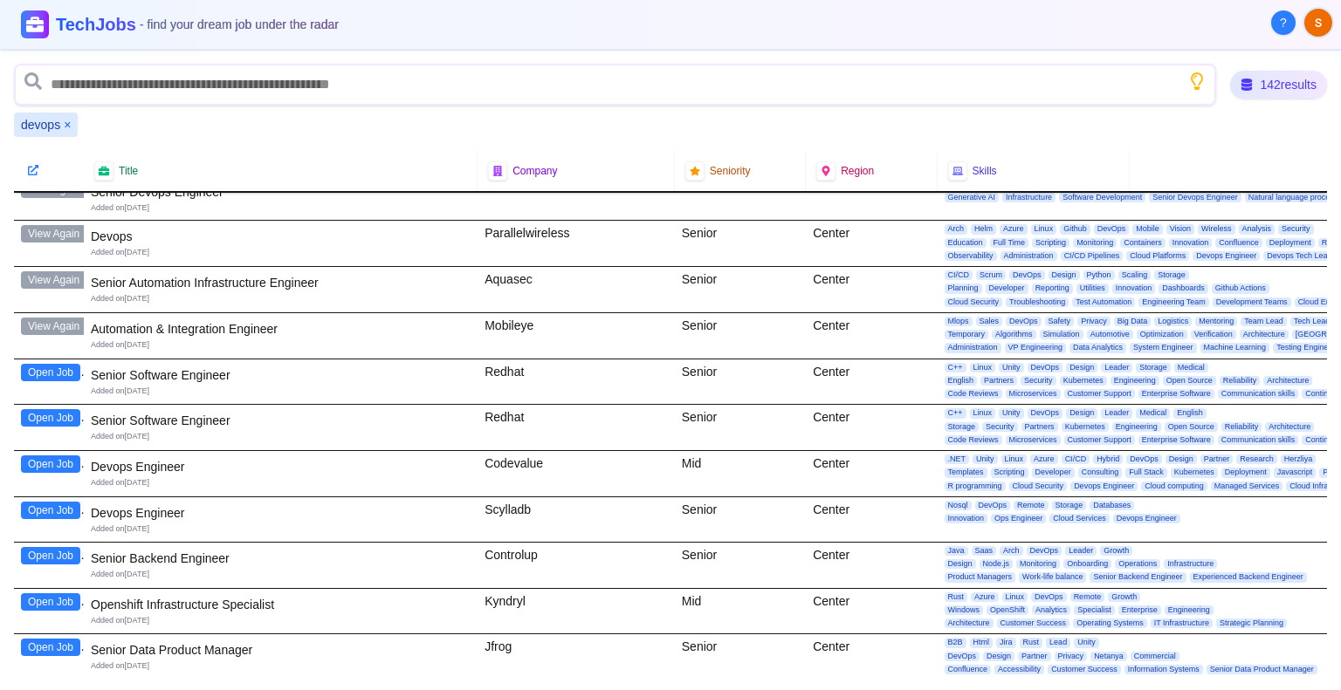
scroll to position [3142, 0]
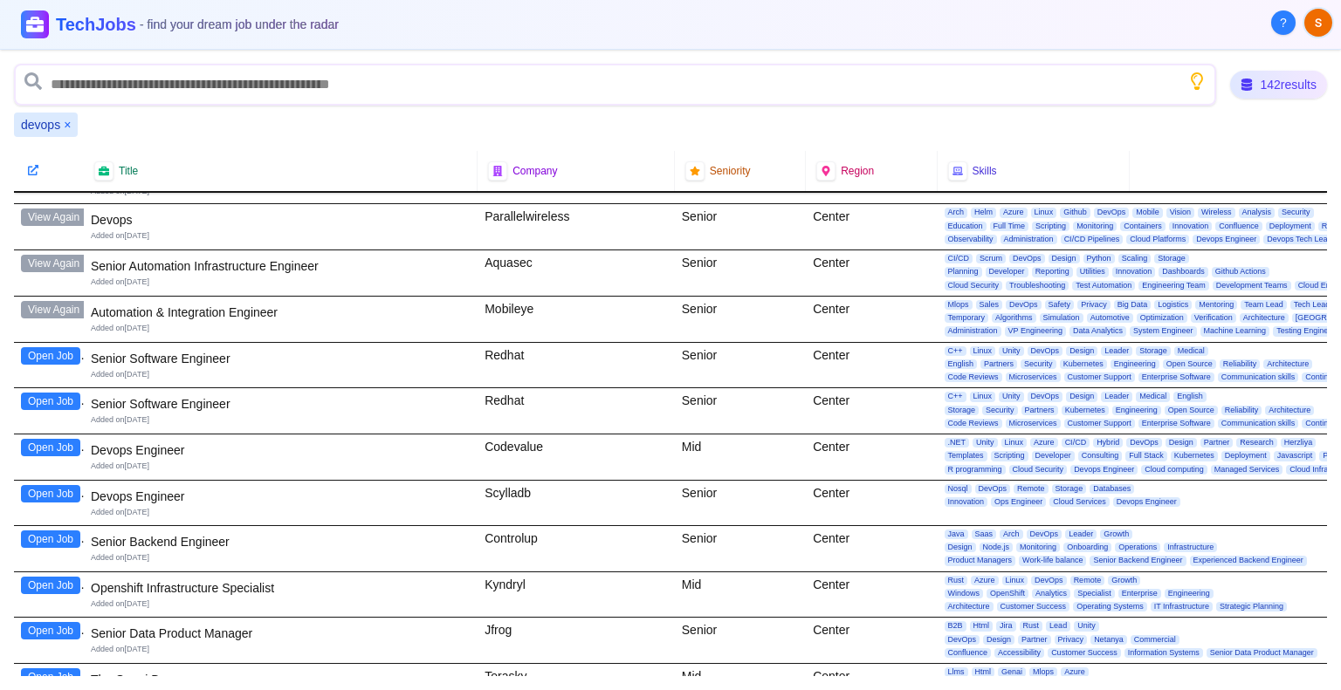
click at [42, 439] on button "Open Job" at bounding box center [50, 447] width 59 height 17
click at [27, 485] on button "Open Job" at bounding box center [50, 493] width 59 height 17
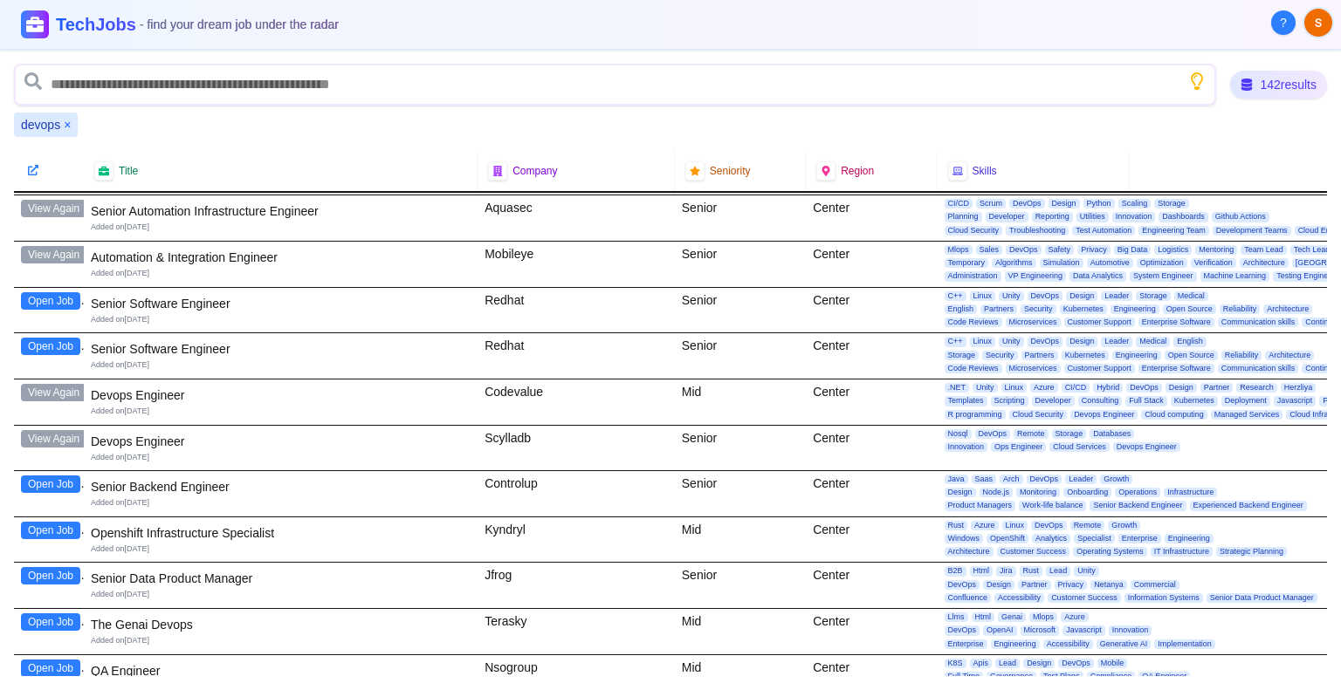
scroll to position [3229, 0]
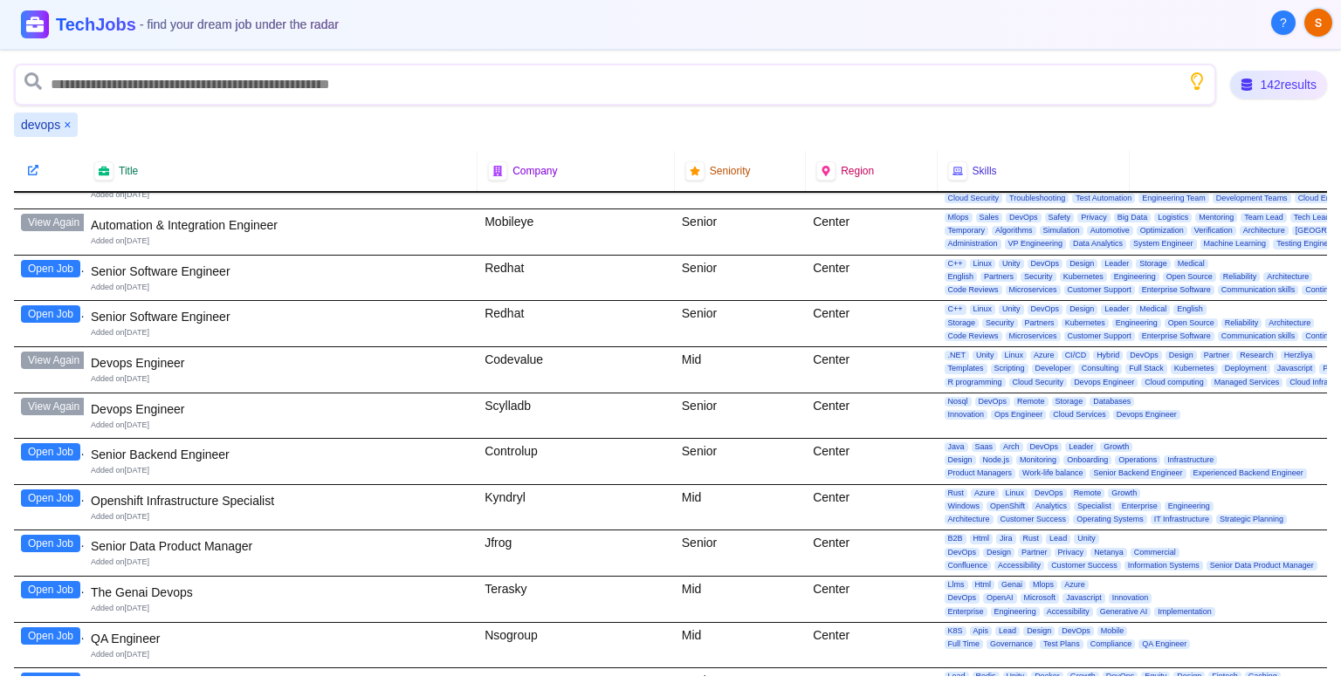
click at [62, 490] on button "Open Job" at bounding box center [50, 498] width 59 height 17
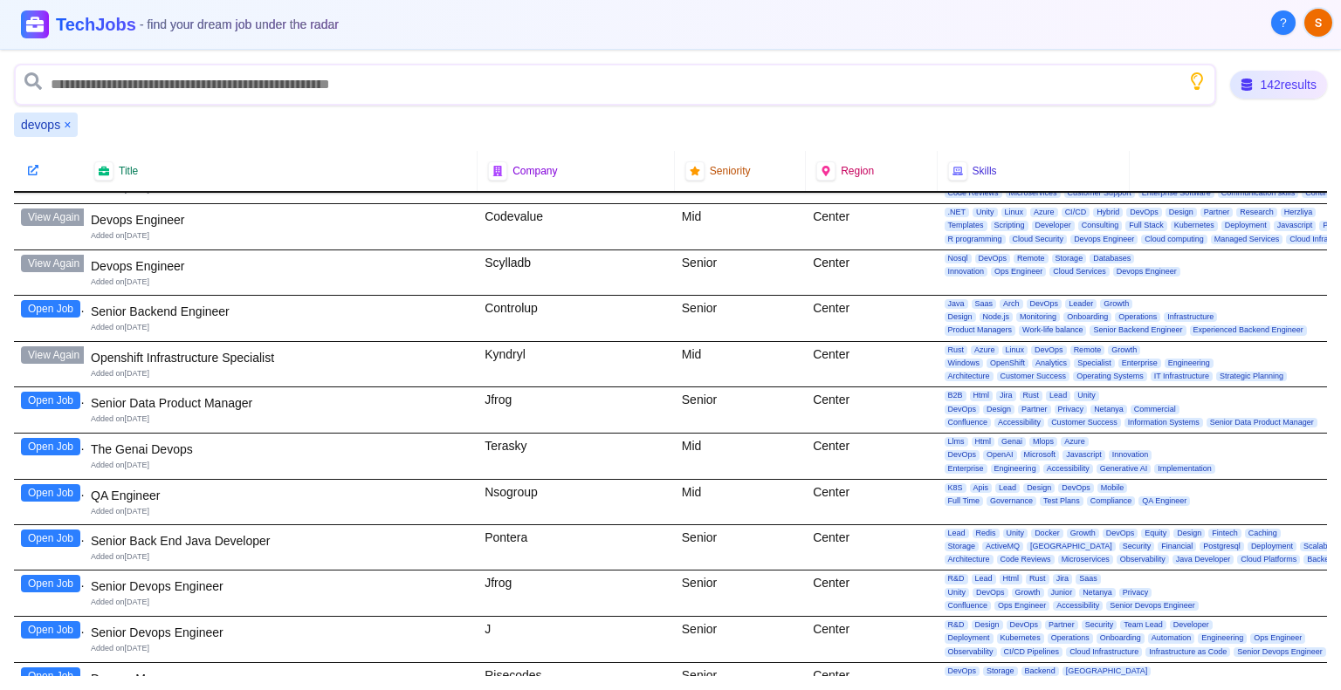
scroll to position [3404, 0]
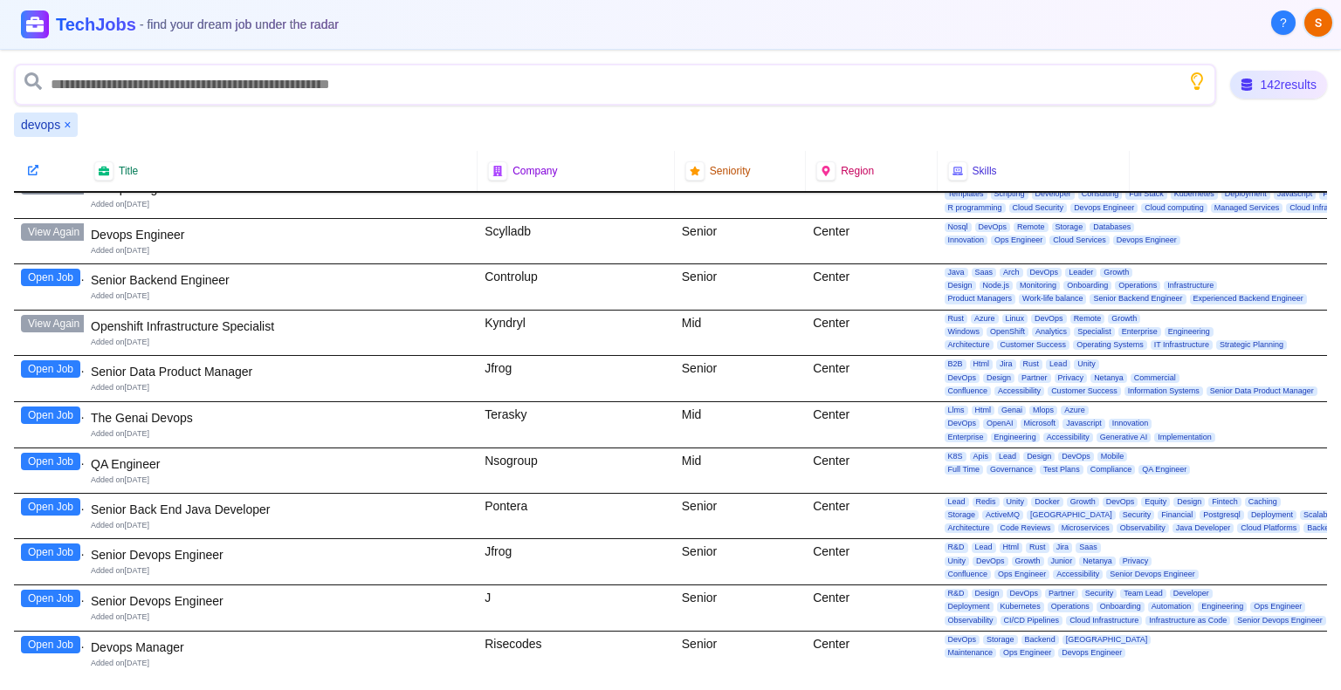
click at [60, 544] on button "Open Job" at bounding box center [50, 552] width 59 height 17
click at [79, 590] on button "Open Job" at bounding box center [50, 598] width 59 height 17
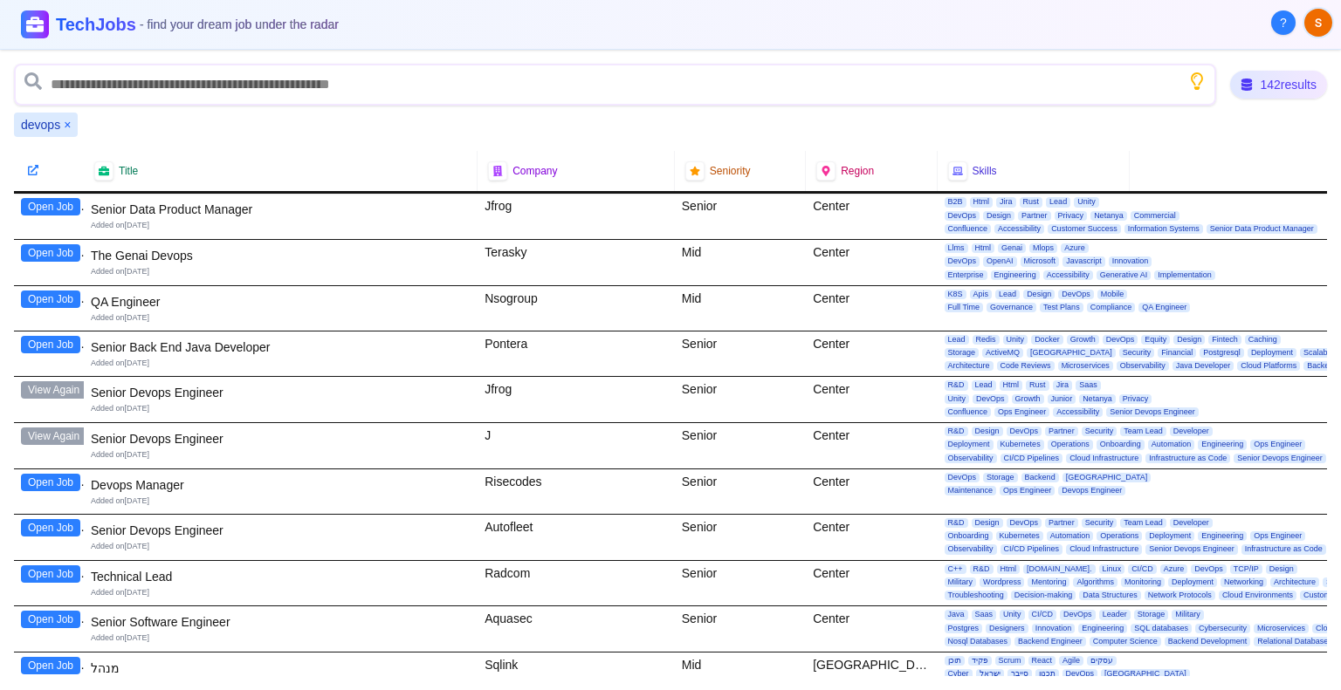
scroll to position [3578, 0]
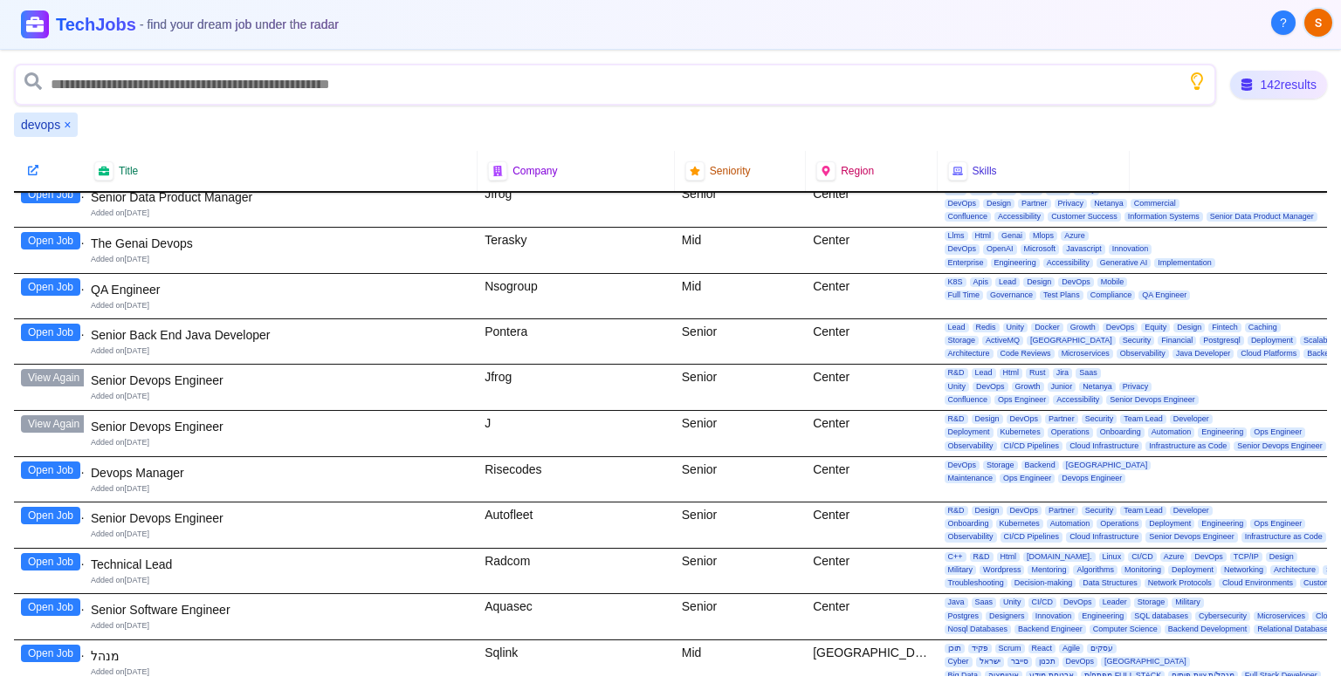
click at [59, 462] on button "Open Job" at bounding box center [50, 470] width 59 height 17
click at [54, 507] on button "Open Job" at bounding box center [50, 515] width 59 height 17
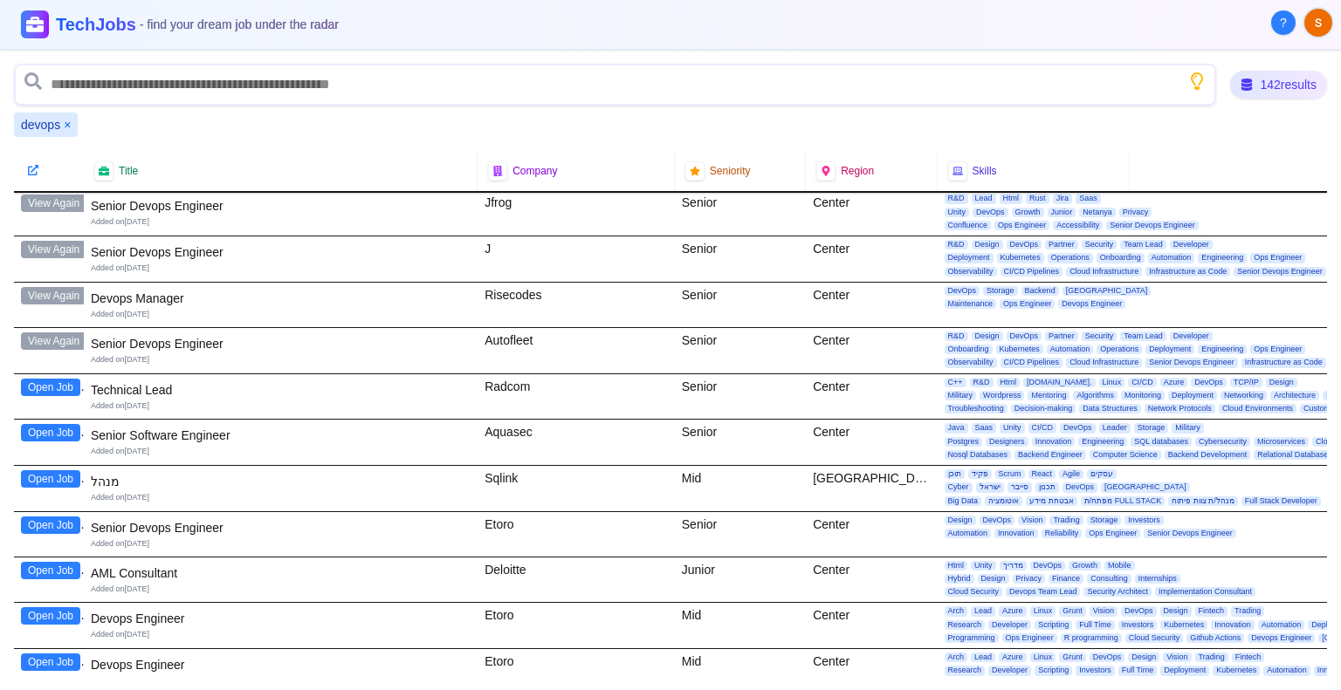
scroll to position [3840, 0]
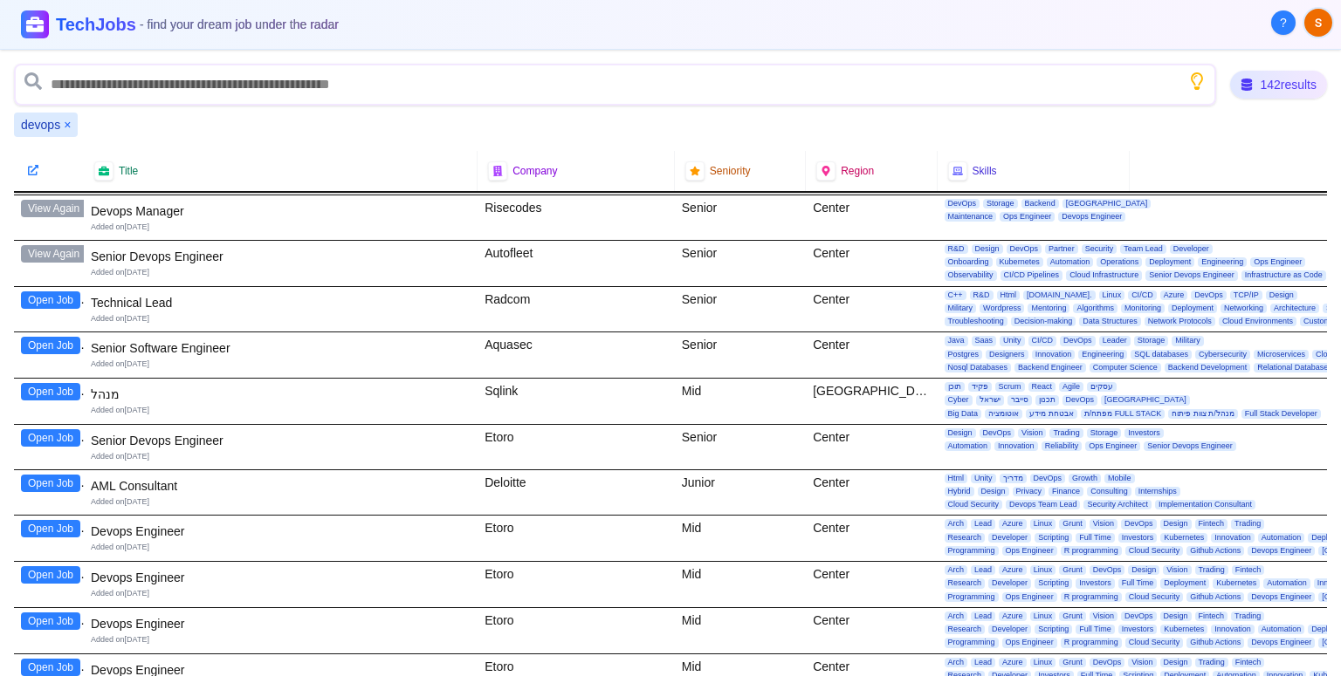
click at [54, 520] on button "Open Job" at bounding box center [50, 528] width 59 height 17
click at [46, 566] on button "Open Job" at bounding box center [50, 574] width 59 height 17
click at [51, 613] on div "Open Job" at bounding box center [49, 630] width 70 height 45
click at [55, 613] on button "Open Job" at bounding box center [50, 621] width 59 height 17
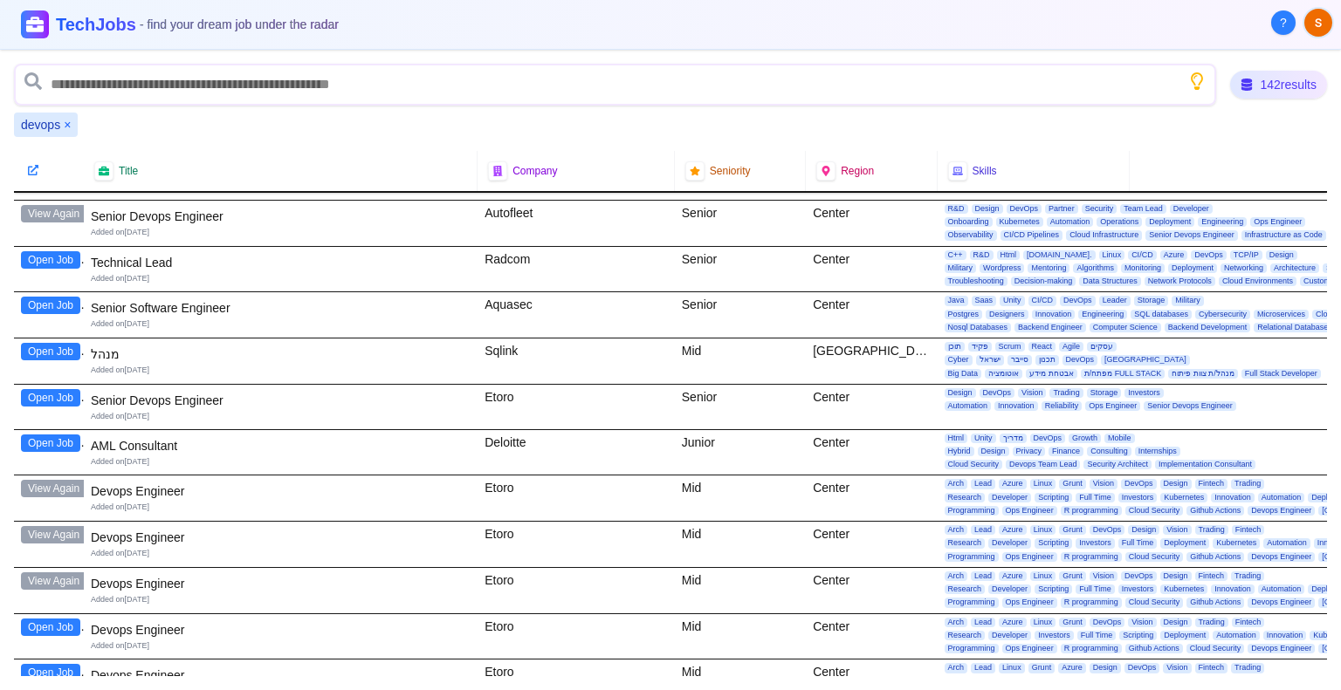
scroll to position [4015, 0]
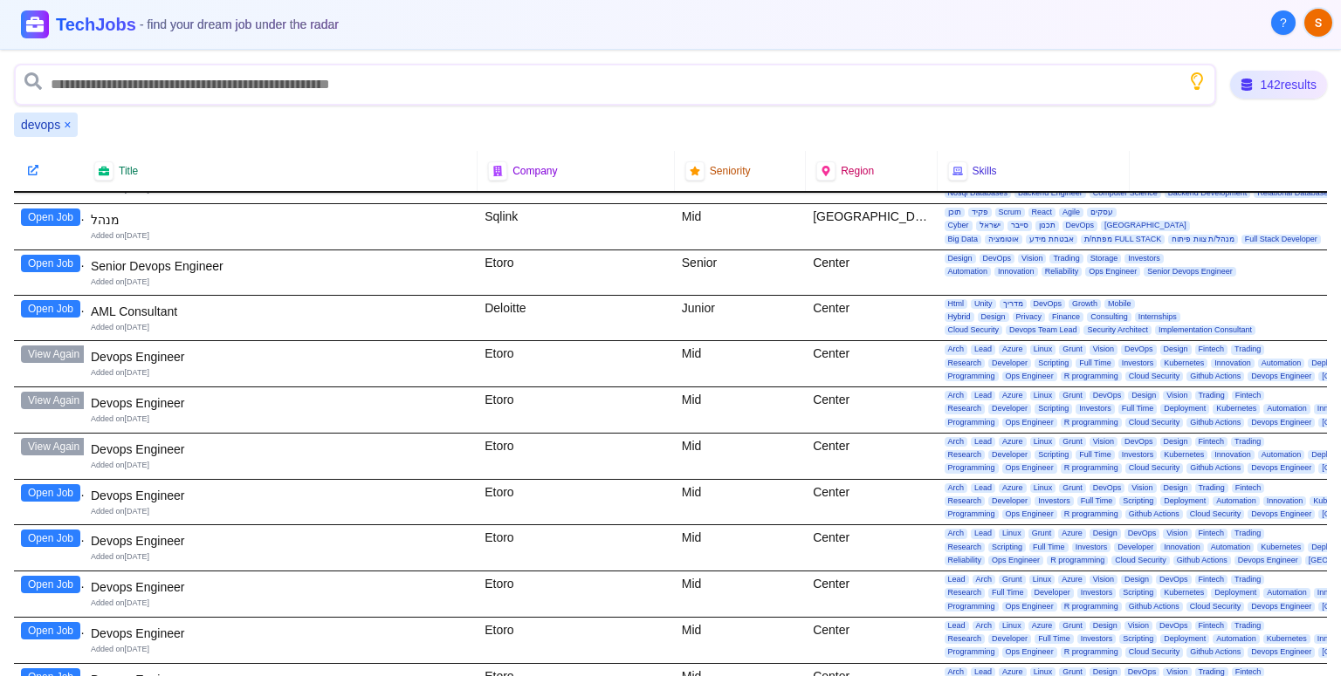
click at [49, 484] on button "Open Job" at bounding box center [50, 492] width 59 height 17
drag, startPoint x: 42, startPoint y: 515, endPoint x: 107, endPoint y: 439, distance: 100.3
click at [42, 530] on button "Open Job" at bounding box center [50, 538] width 59 height 17
click at [72, 576] on button "Open Job" at bounding box center [50, 584] width 59 height 17
click at [45, 622] on button "Open Job" at bounding box center [50, 630] width 59 height 17
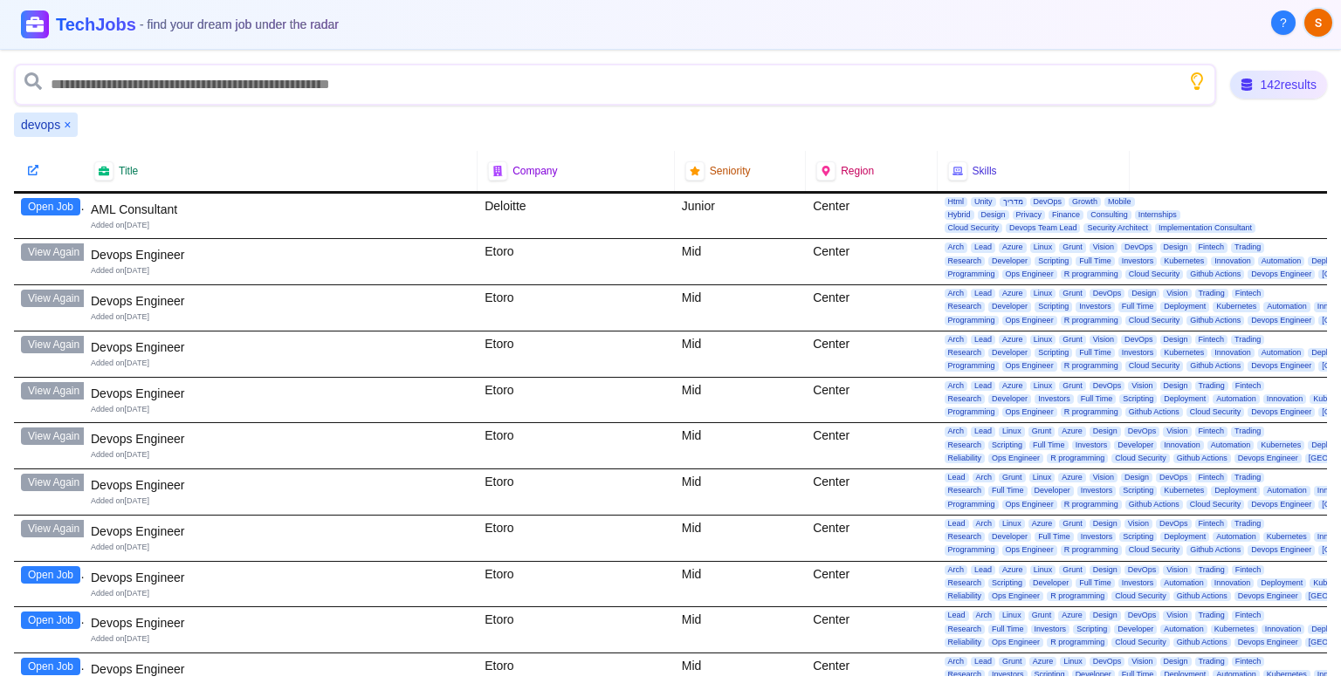
scroll to position [4189, 0]
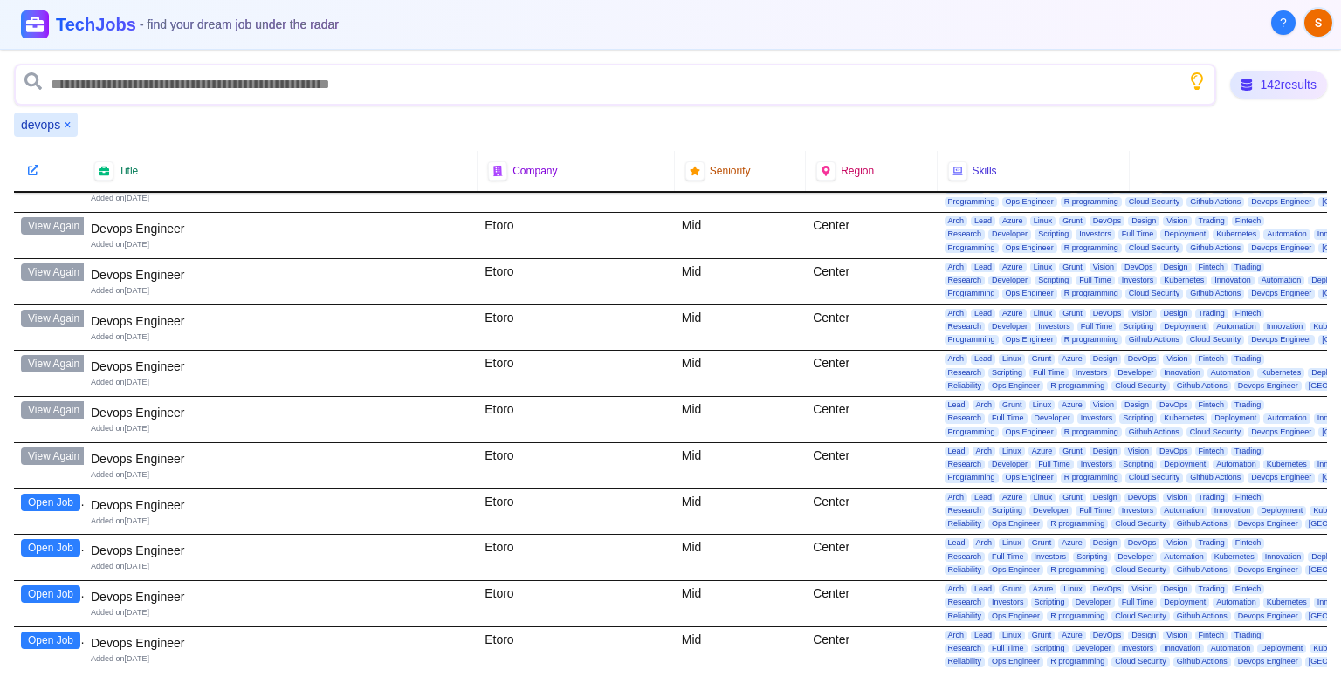
click at [58, 494] on button "Open Job" at bounding box center [50, 502] width 59 height 17
click at [45, 539] on button "Open Job" at bounding box center [50, 547] width 59 height 17
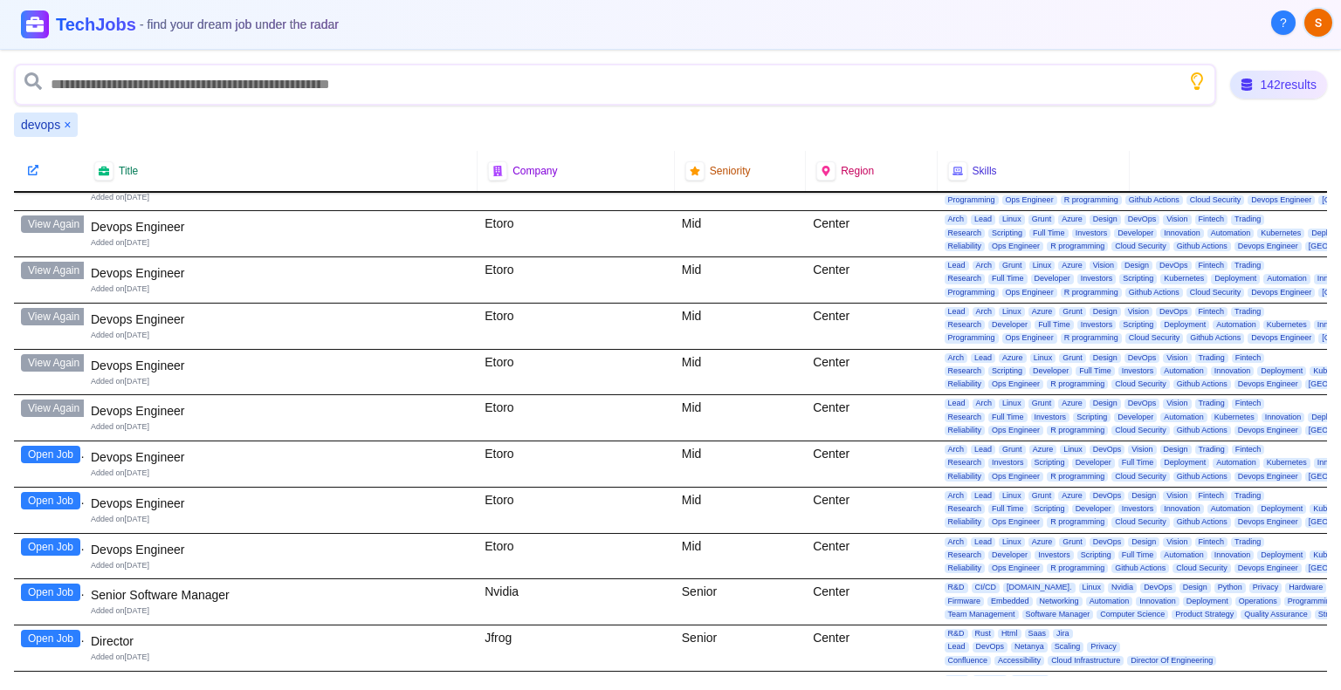
scroll to position [4364, 0]
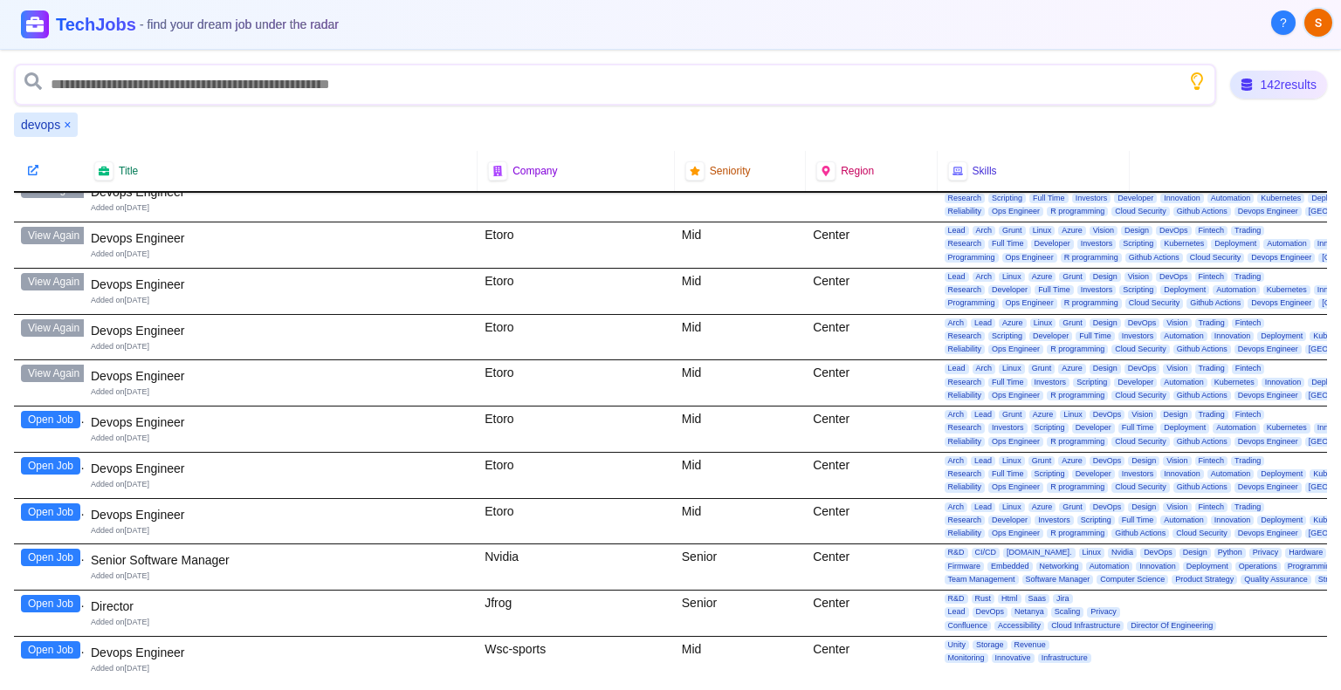
click at [54, 411] on button "Open Job" at bounding box center [50, 419] width 59 height 17
click at [44, 457] on button "Open Job" at bounding box center [50, 465] width 59 height 17
click at [45, 504] on button "Open Job" at bounding box center [50, 512] width 59 height 17
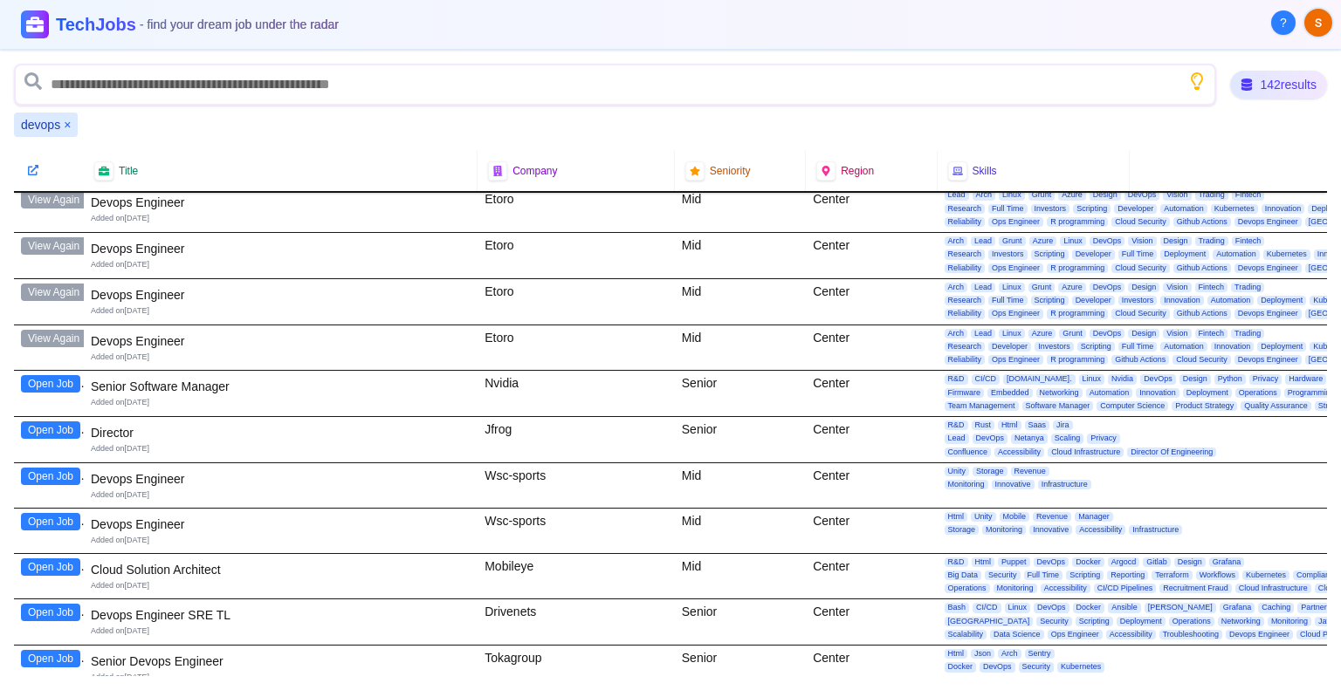
scroll to position [4539, 0]
click at [37, 467] on button "Open Job" at bounding box center [50, 475] width 59 height 17
click at [44, 512] on button "Open Job" at bounding box center [50, 520] width 59 height 17
click at [47, 558] on button "Open Job" at bounding box center [50, 566] width 59 height 17
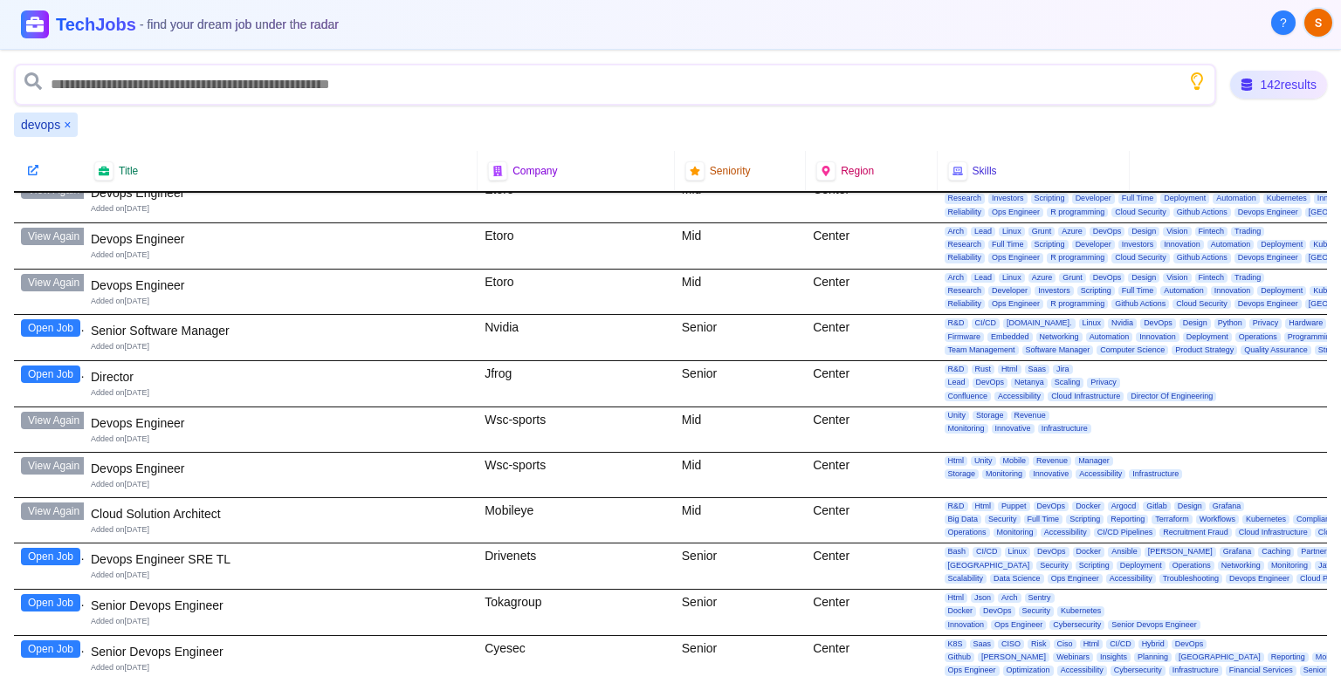
scroll to position [4626, 0]
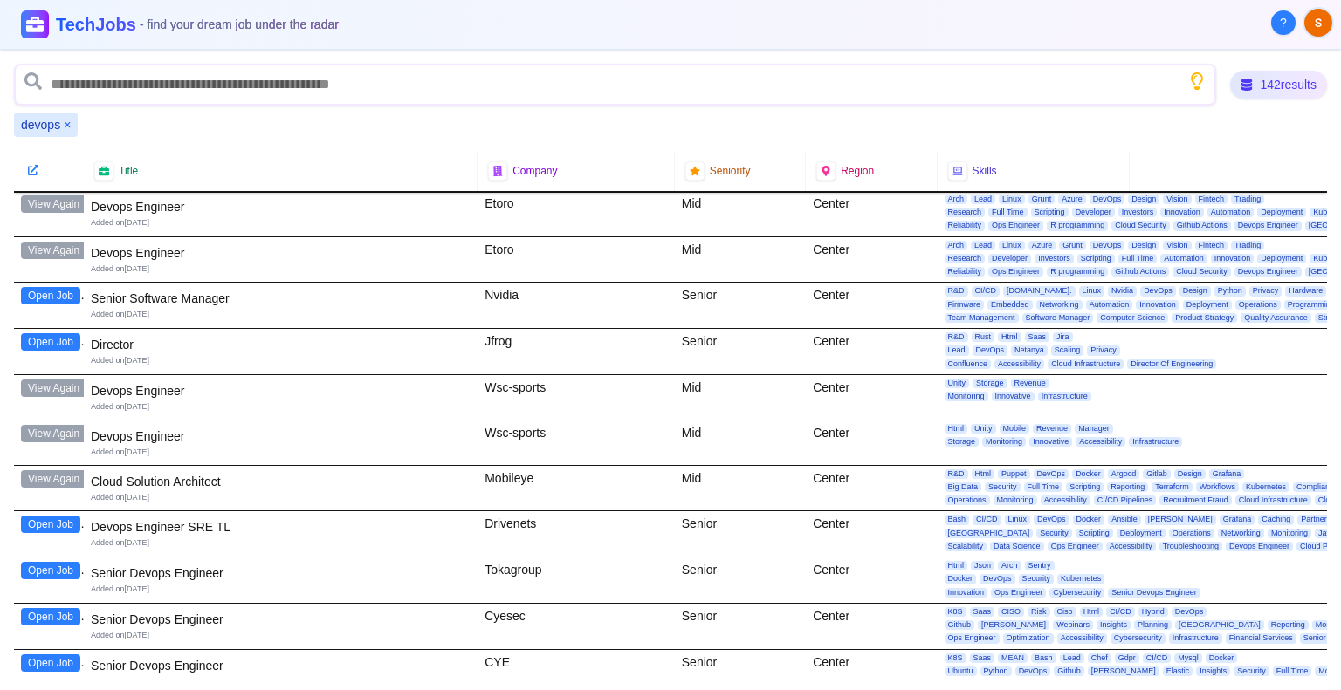
click at [29, 516] on button "Open Job" at bounding box center [50, 524] width 59 height 17
click at [56, 562] on button "Open Job" at bounding box center [50, 570] width 59 height 17
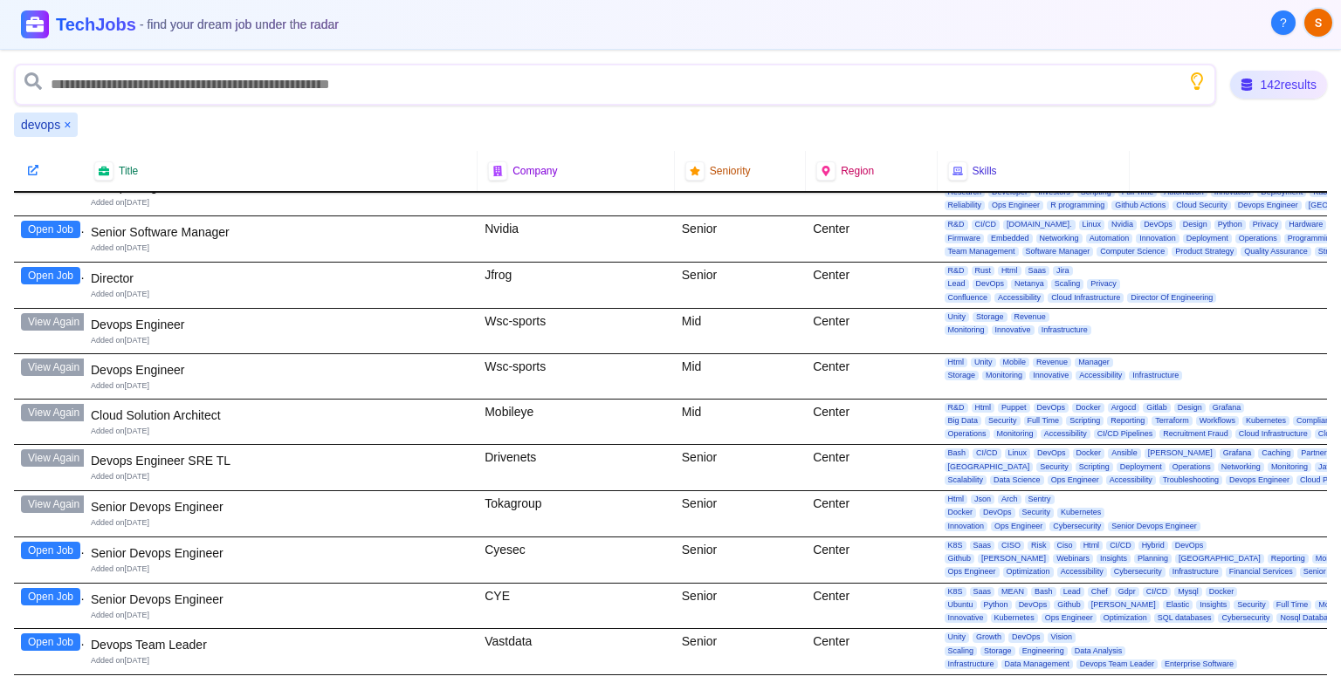
scroll to position [4713, 0]
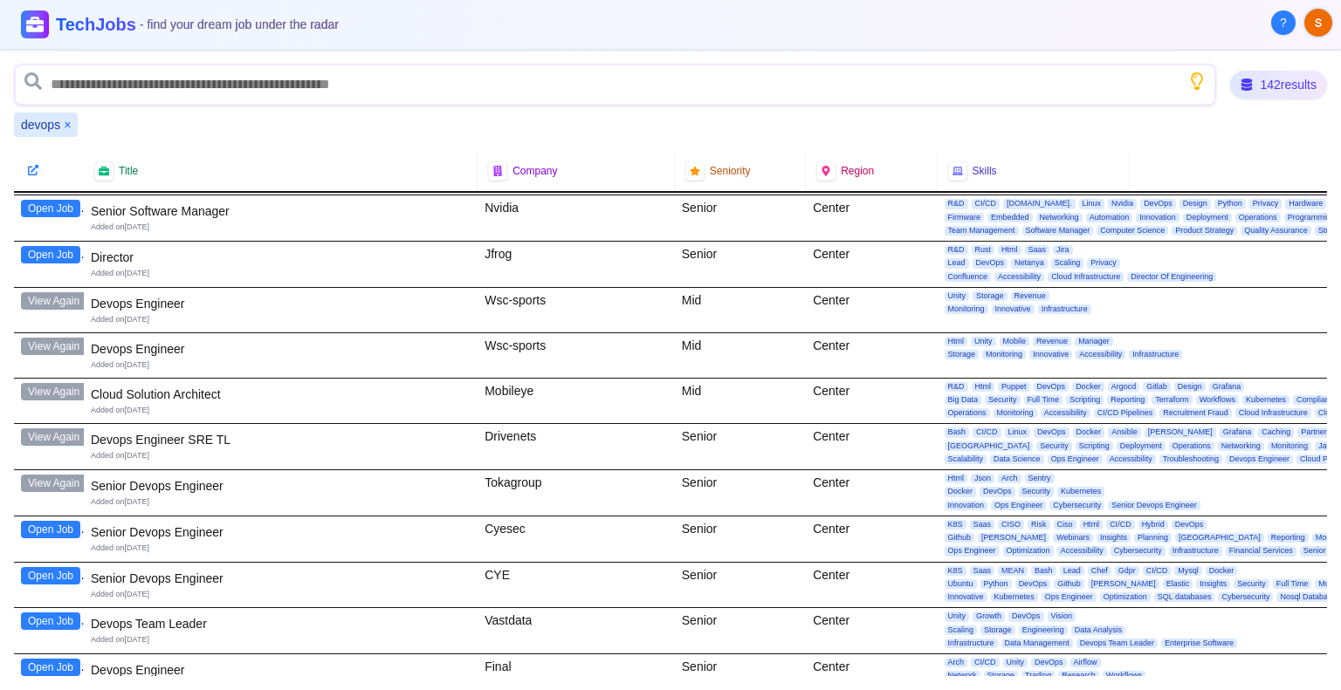
click at [57, 521] on button "Open Job" at bounding box center [50, 529] width 59 height 17
click at [54, 567] on button "Open Job" at bounding box center [50, 575] width 59 height 17
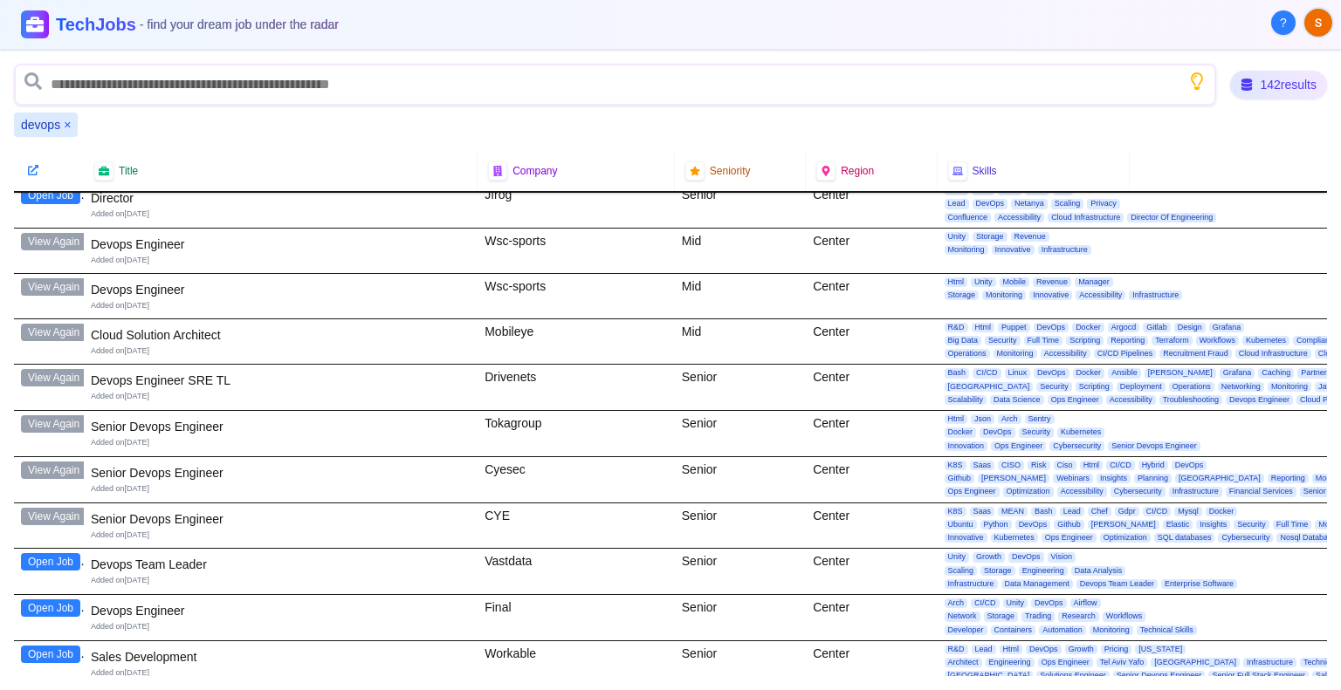
scroll to position [4800, 0]
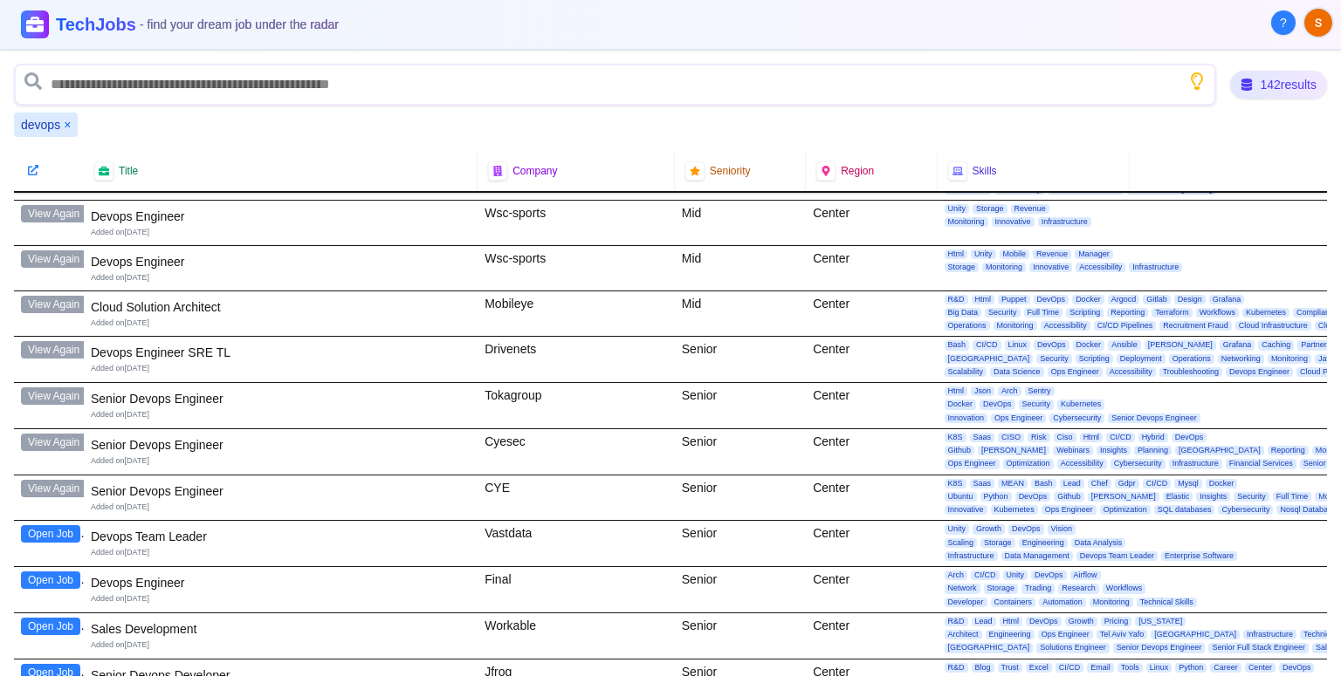
click at [54, 525] on button "Open Job" at bounding box center [50, 533] width 59 height 17
click at [37, 572] on button "Open Job" at bounding box center [50, 580] width 59 height 17
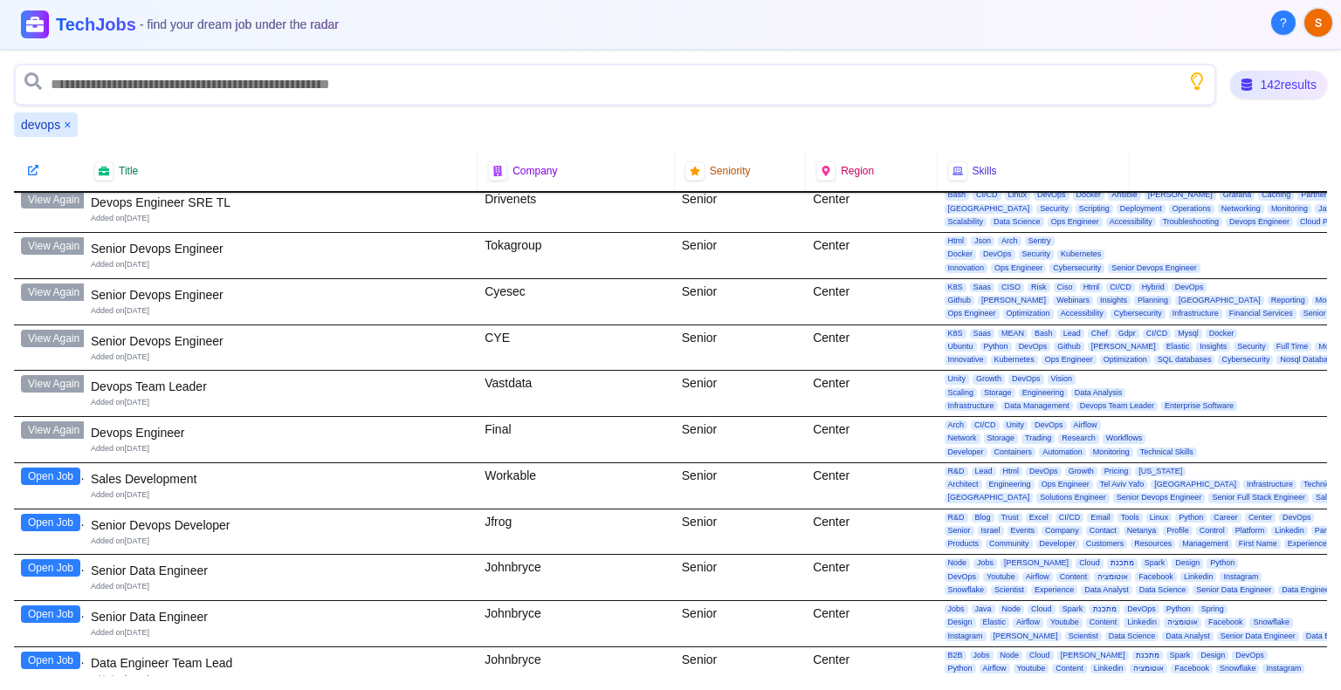
scroll to position [4975, 0]
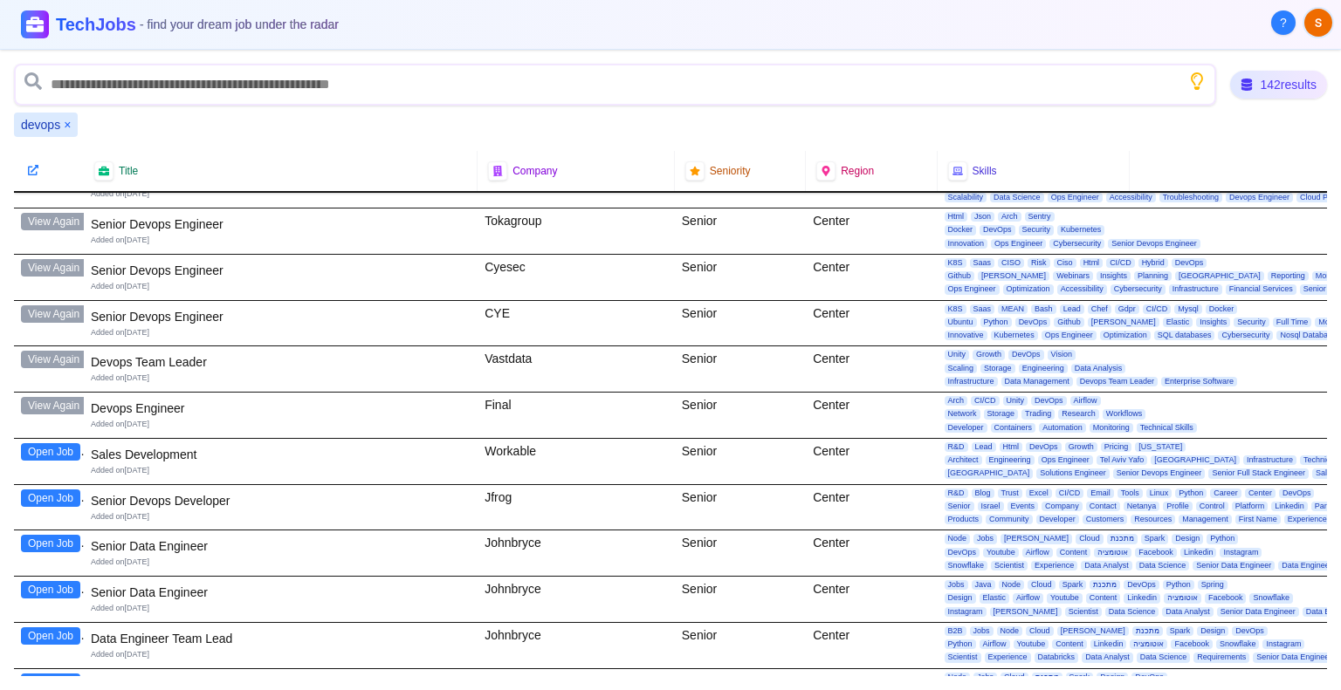
click at [40, 490] on button "Open Job" at bounding box center [50, 498] width 59 height 17
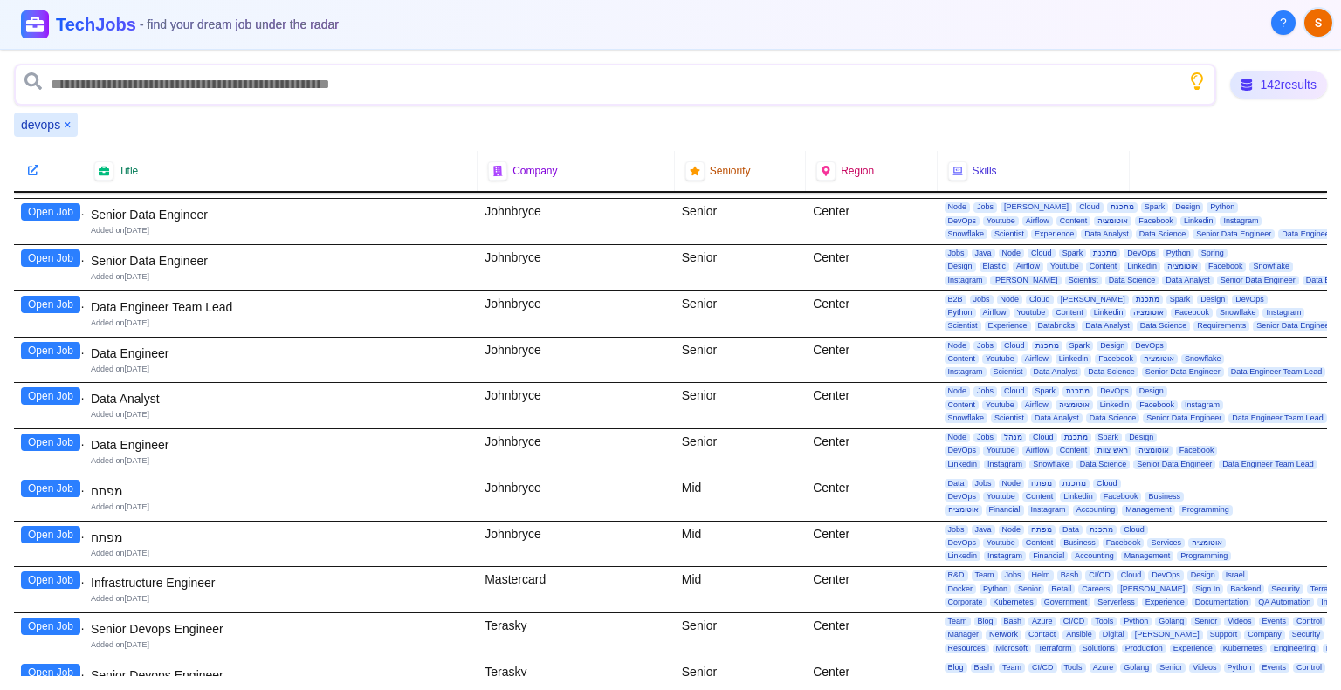
scroll to position [5411, 0]
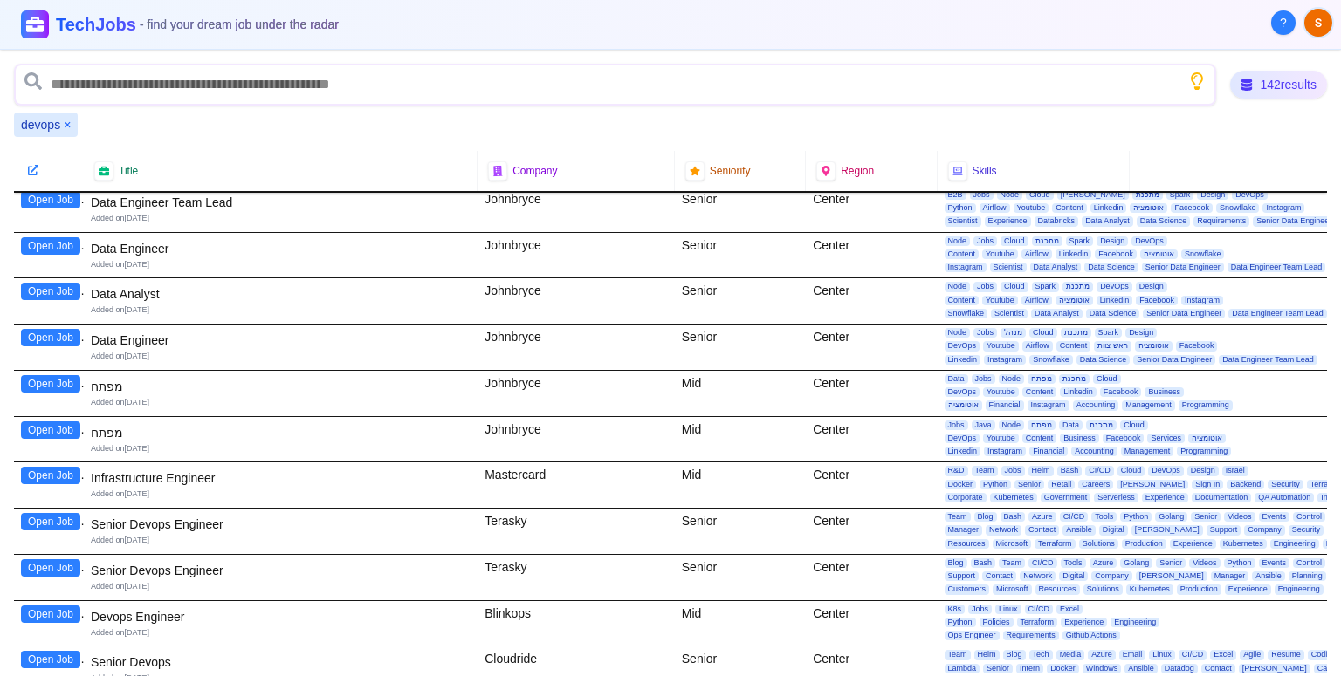
click at [43, 513] on button "Open Job" at bounding box center [50, 521] width 59 height 17
click at [57, 559] on button "Open Job" at bounding box center [50, 567] width 59 height 17
click at [60, 606] on button "Open Job" at bounding box center [50, 614] width 59 height 17
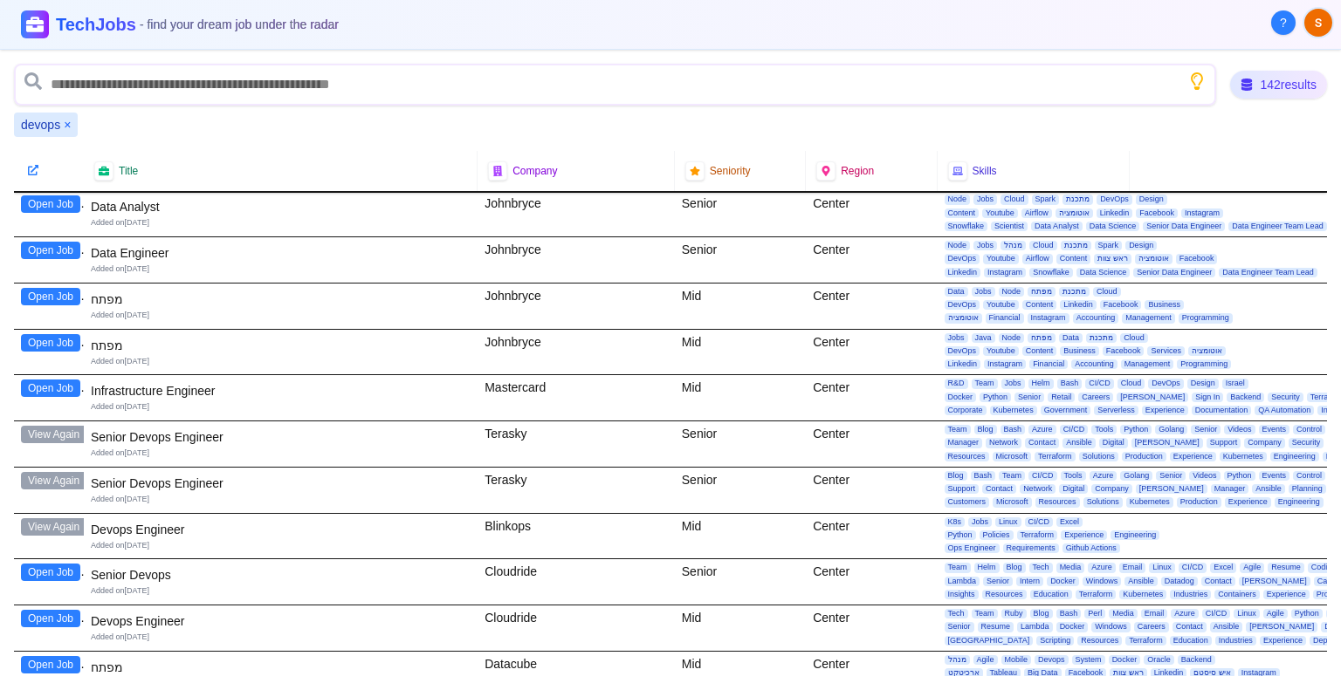
click at [55, 564] on button "Open Job" at bounding box center [50, 572] width 59 height 17
click at [70, 610] on button "Open Job" at bounding box center [50, 618] width 59 height 17
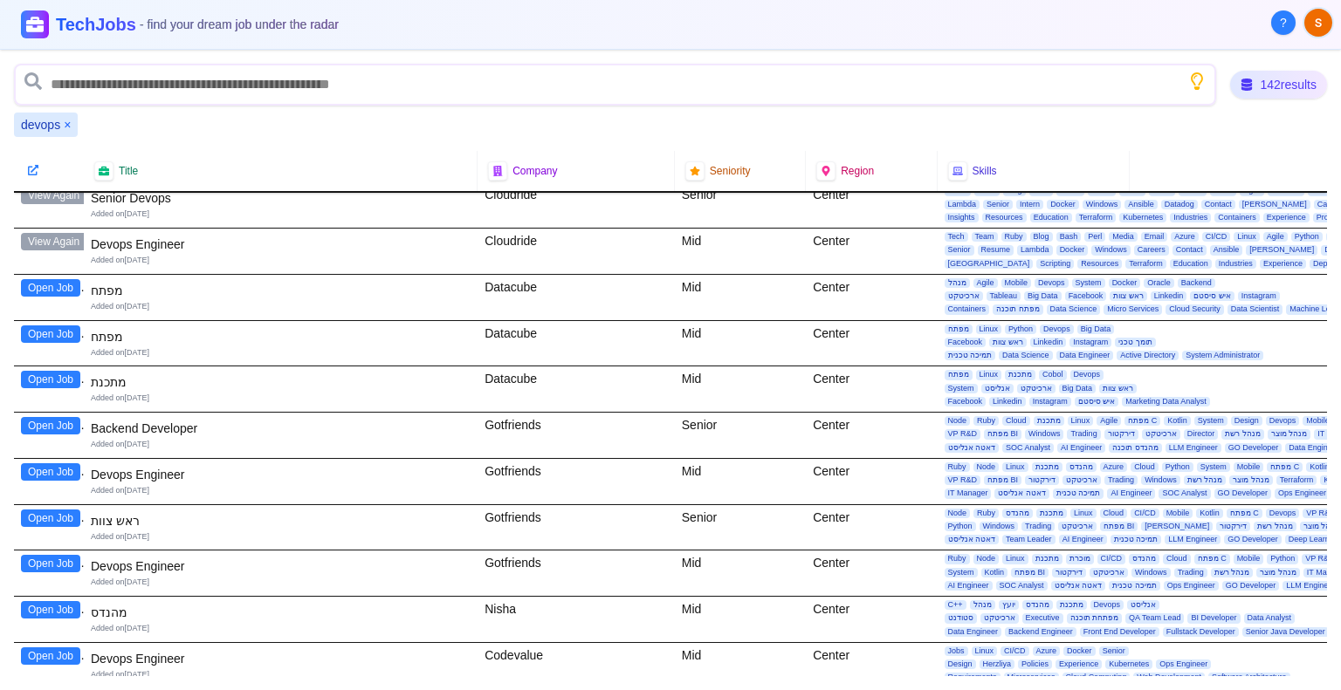
scroll to position [5848, 0]
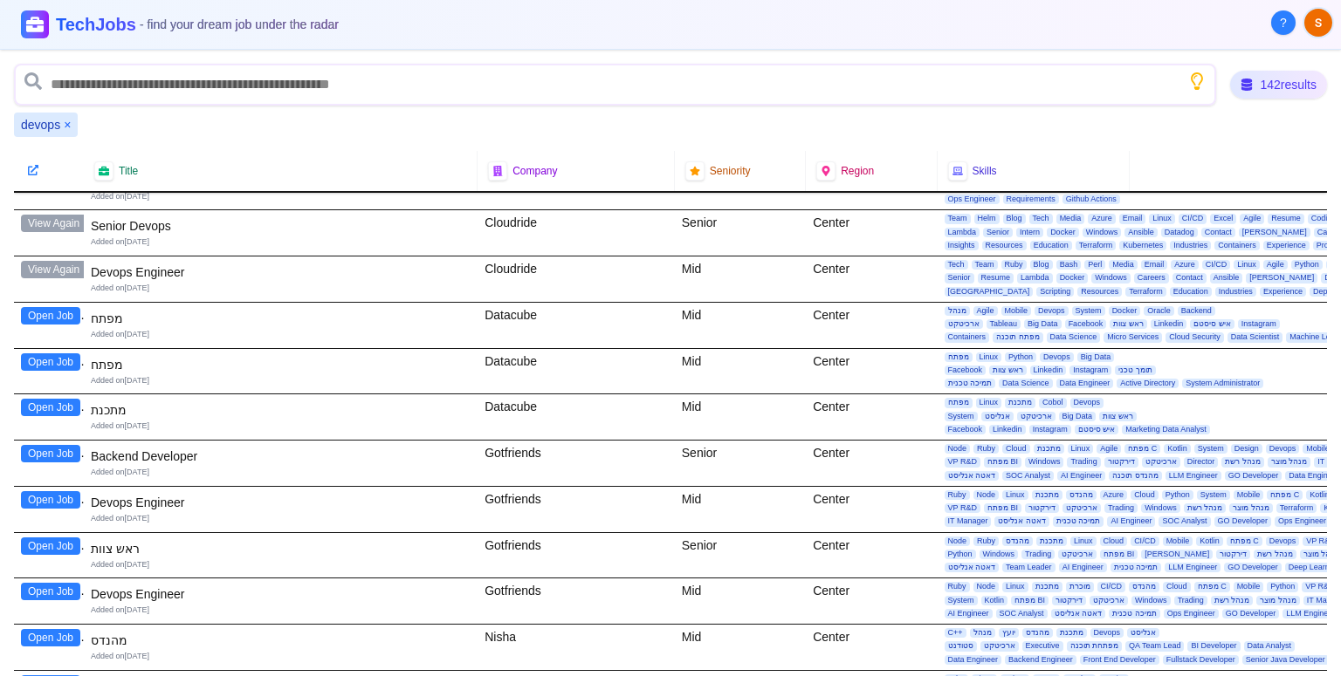
click at [51, 491] on button "Open Job" at bounding box center [50, 499] width 59 height 17
click at [51, 583] on button "Open Job" at bounding box center [50, 591] width 59 height 17
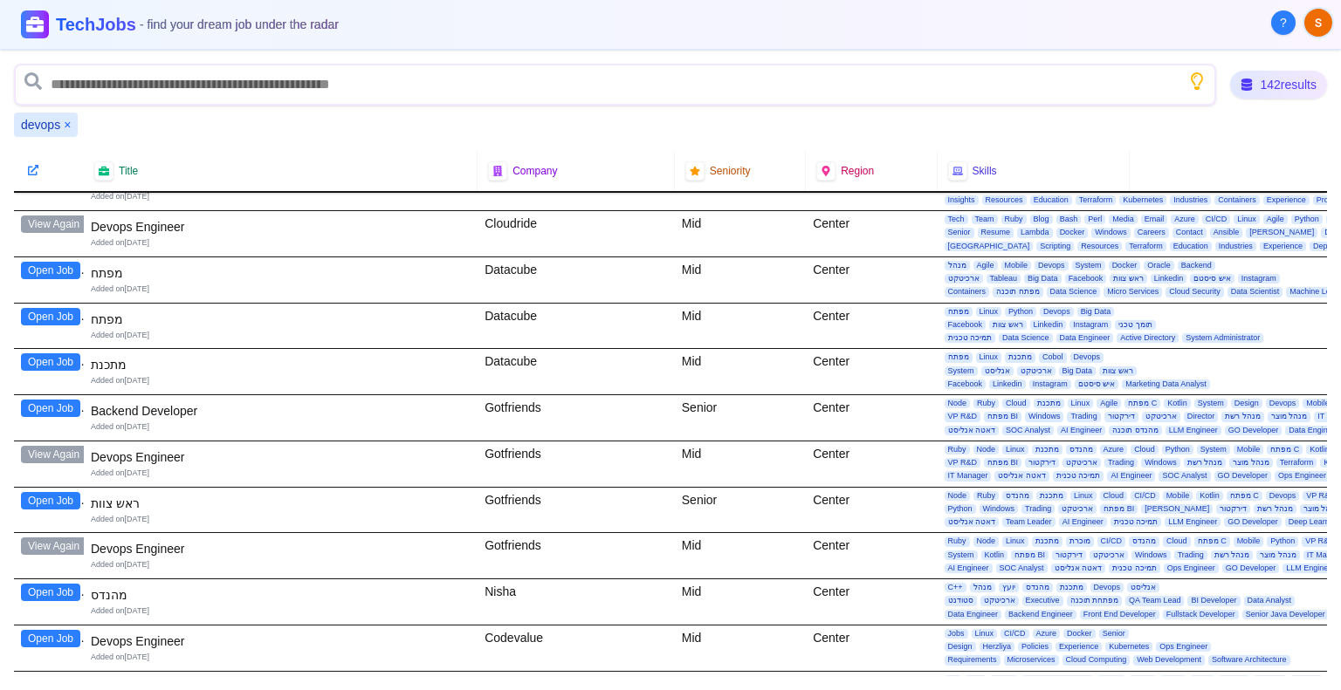
scroll to position [5935, 0]
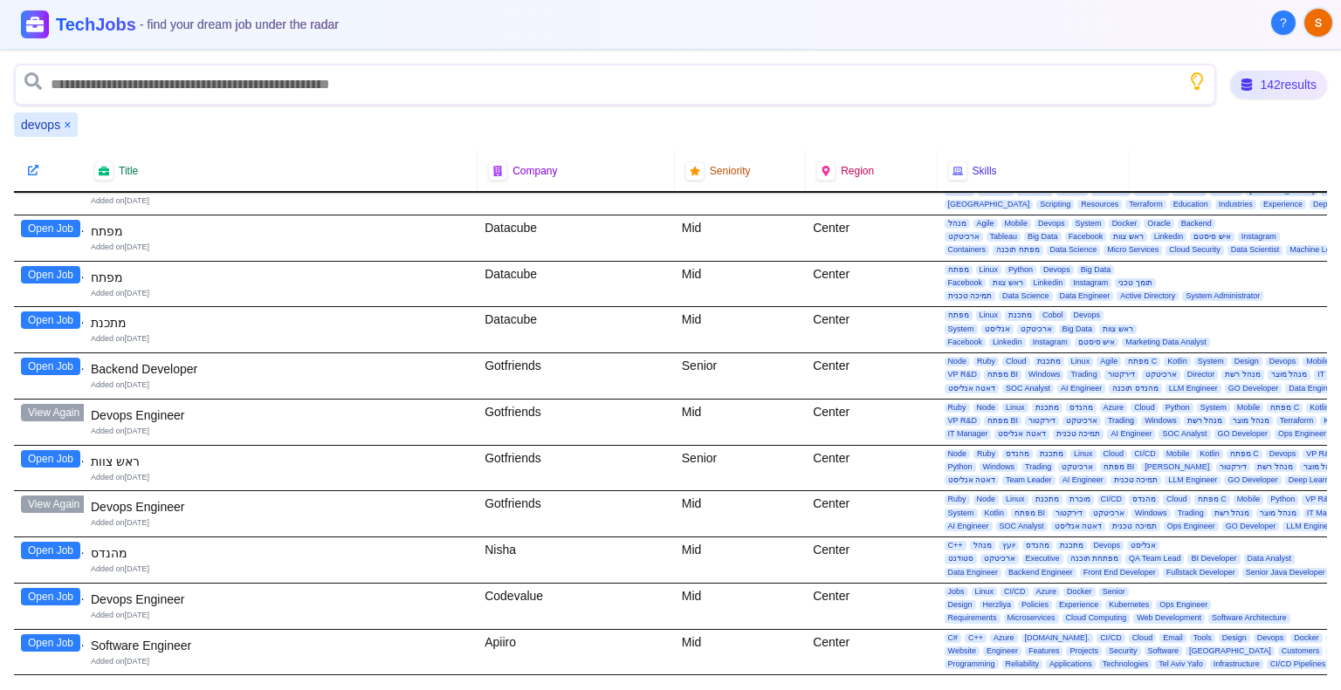
click at [54, 588] on button "Open Job" at bounding box center [50, 596] width 59 height 17
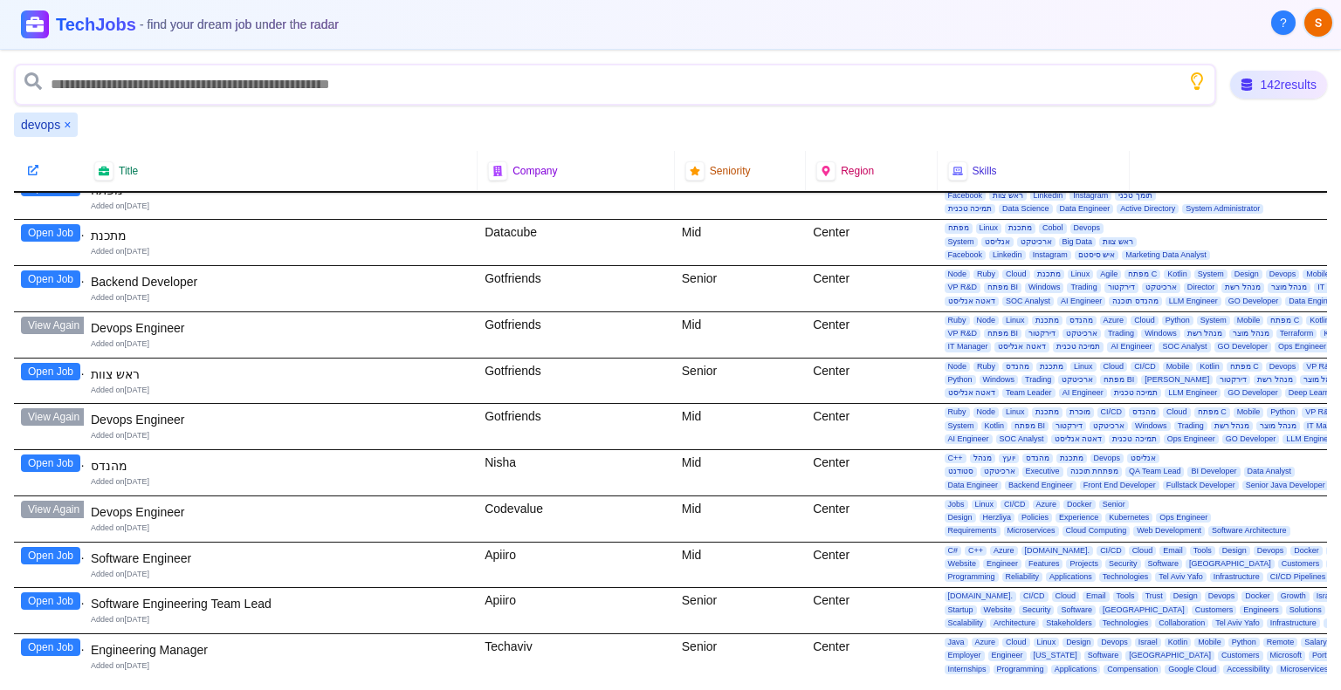
scroll to position [6041, 0]
